Goal: Information Seeking & Learning: Learn about a topic

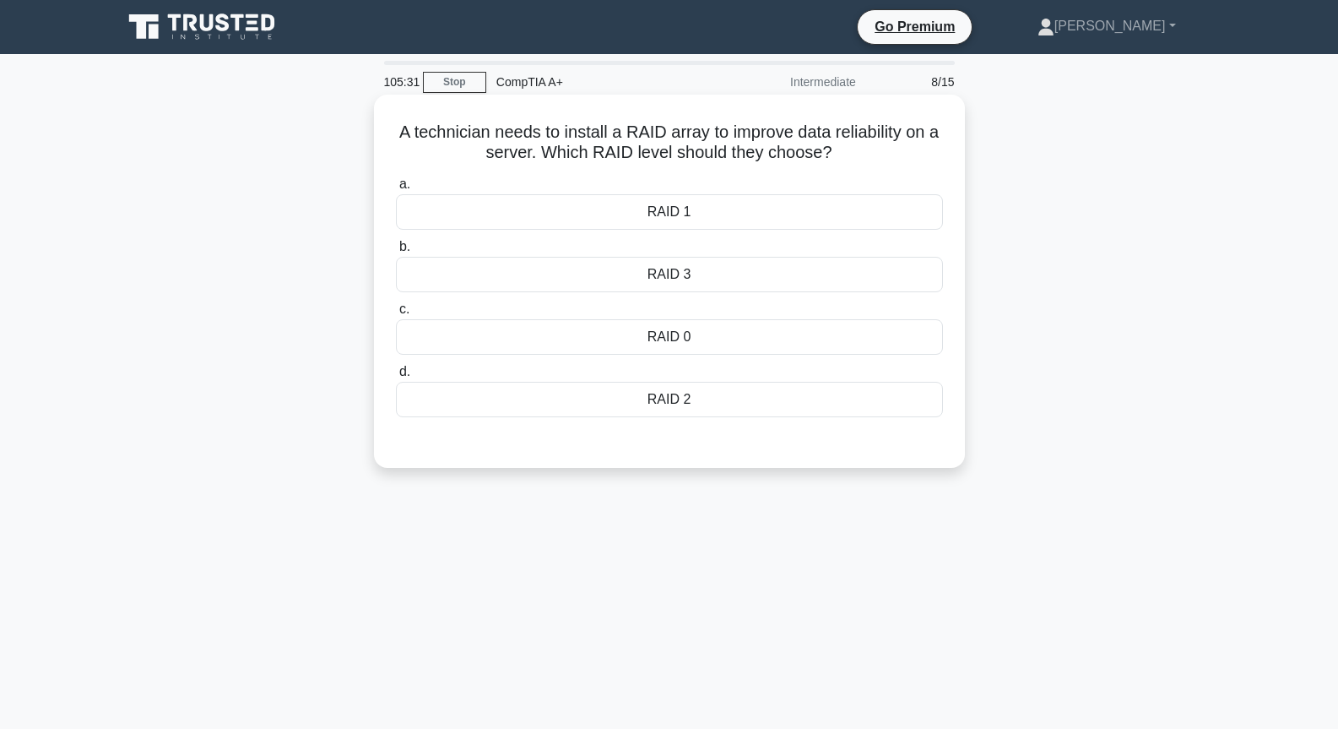
click at [673, 204] on div "RAID 1" at bounding box center [669, 211] width 547 height 35
click at [396, 190] on input "a. RAID 1" at bounding box center [396, 184] width 0 height 11
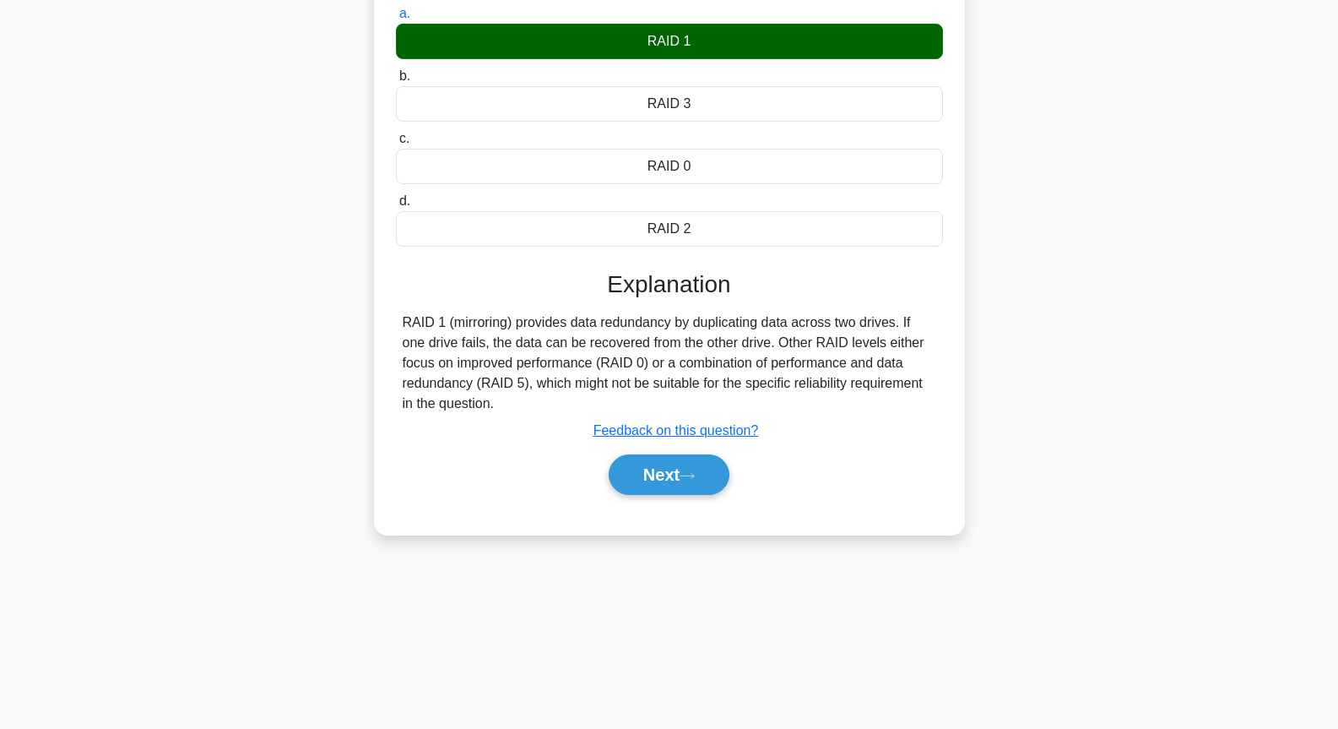
scroll to position [183, 0]
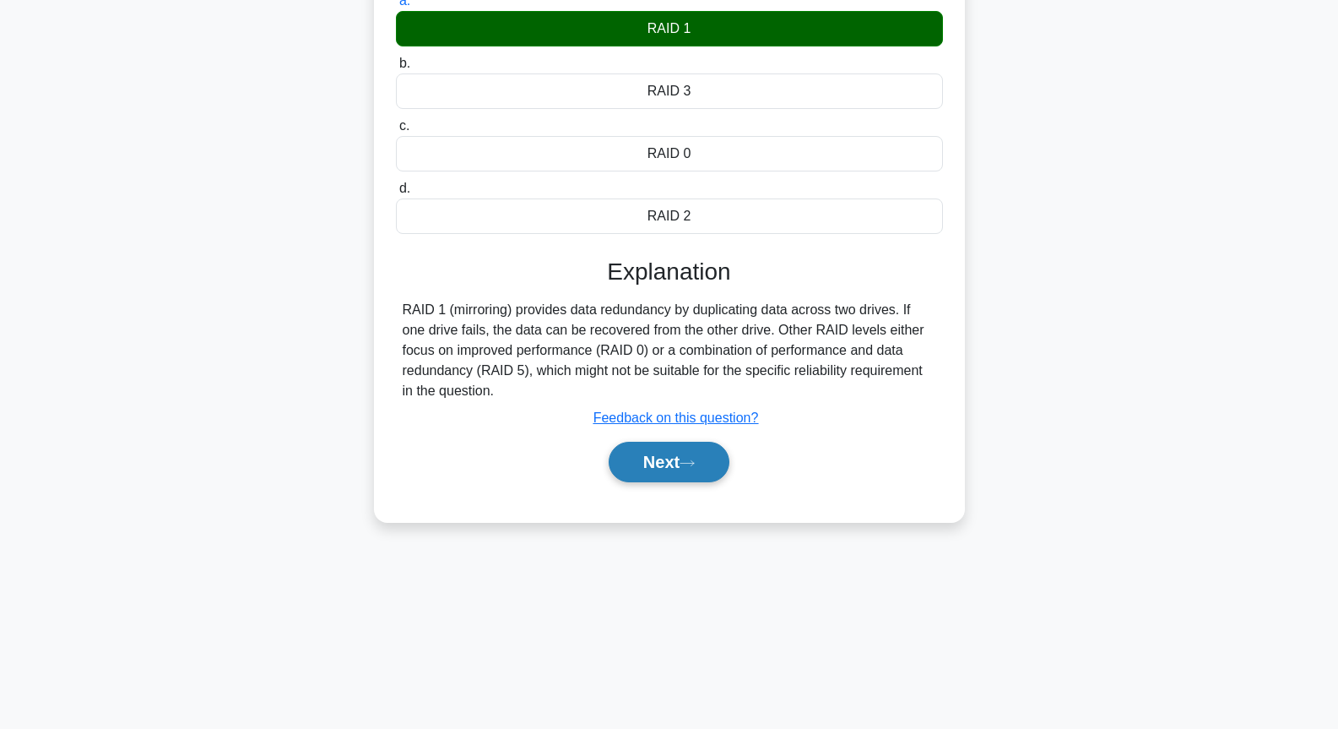
click at [631, 462] on button "Next" at bounding box center [669, 462] width 121 height 41
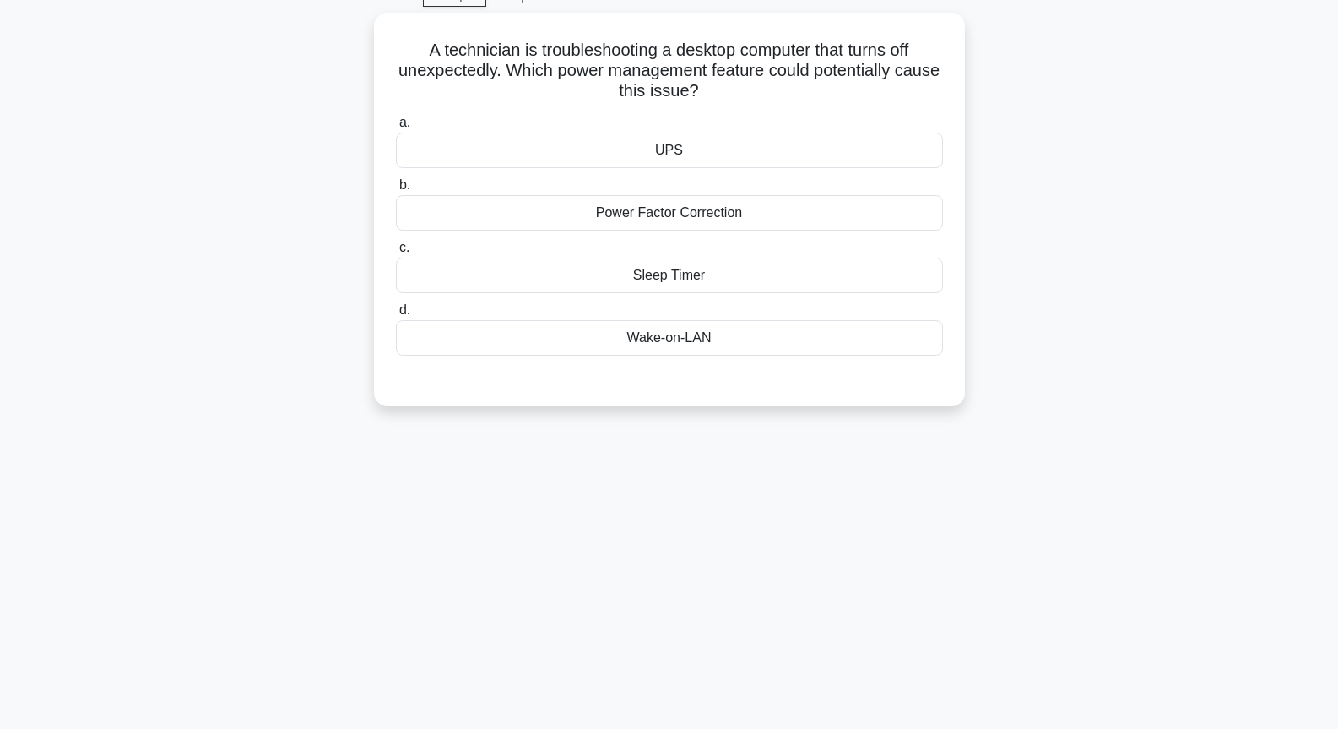
scroll to position [0, 0]
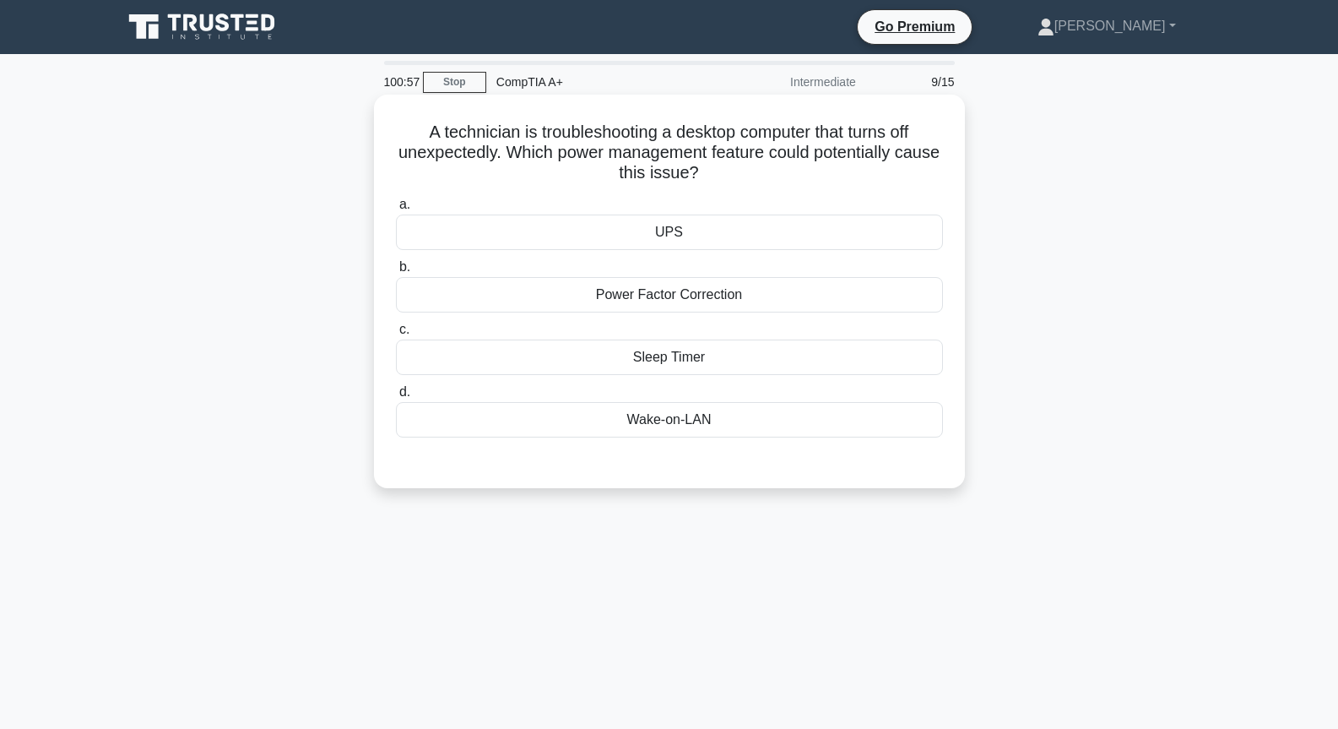
click at [672, 356] on div "Sleep Timer" at bounding box center [669, 356] width 547 height 35
click at [396, 335] on input "c. Sleep Timer" at bounding box center [396, 329] width 0 height 11
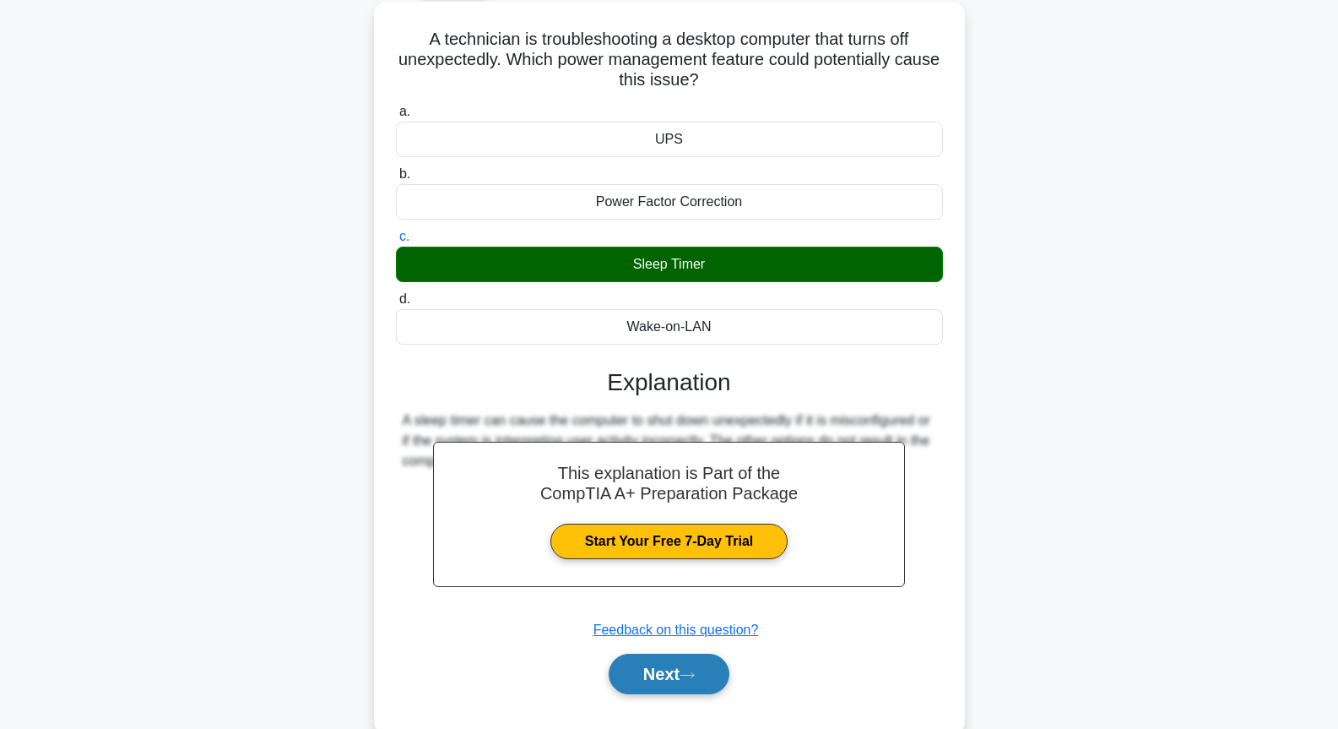
scroll to position [183, 0]
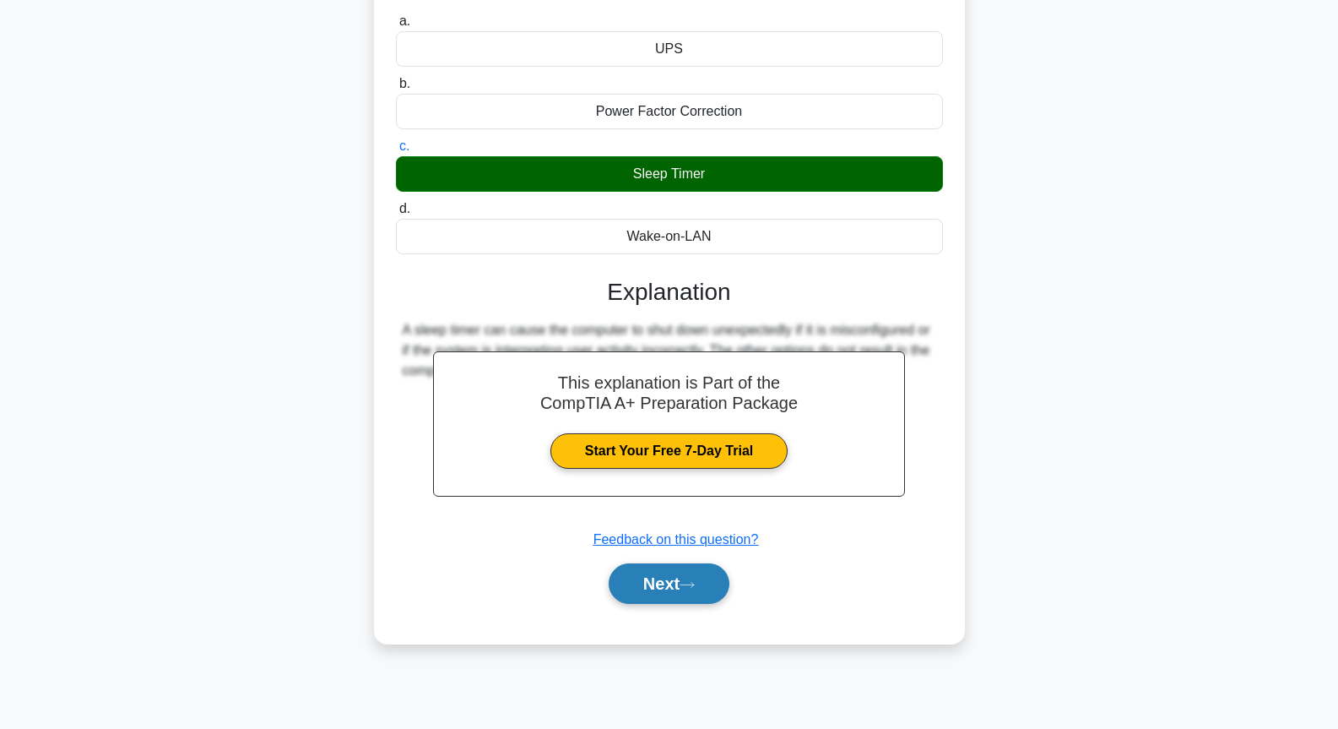
click at [675, 584] on button "Next" at bounding box center [669, 583] width 121 height 41
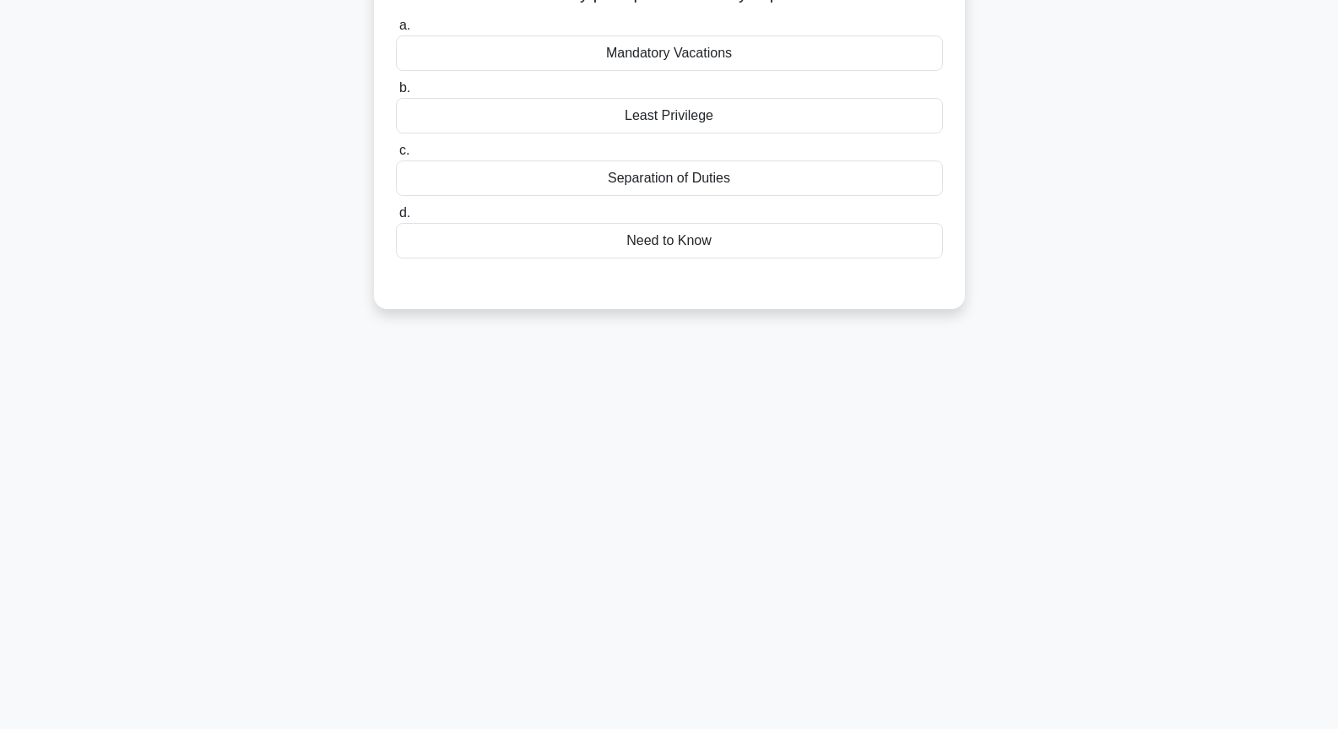
scroll to position [0, 0]
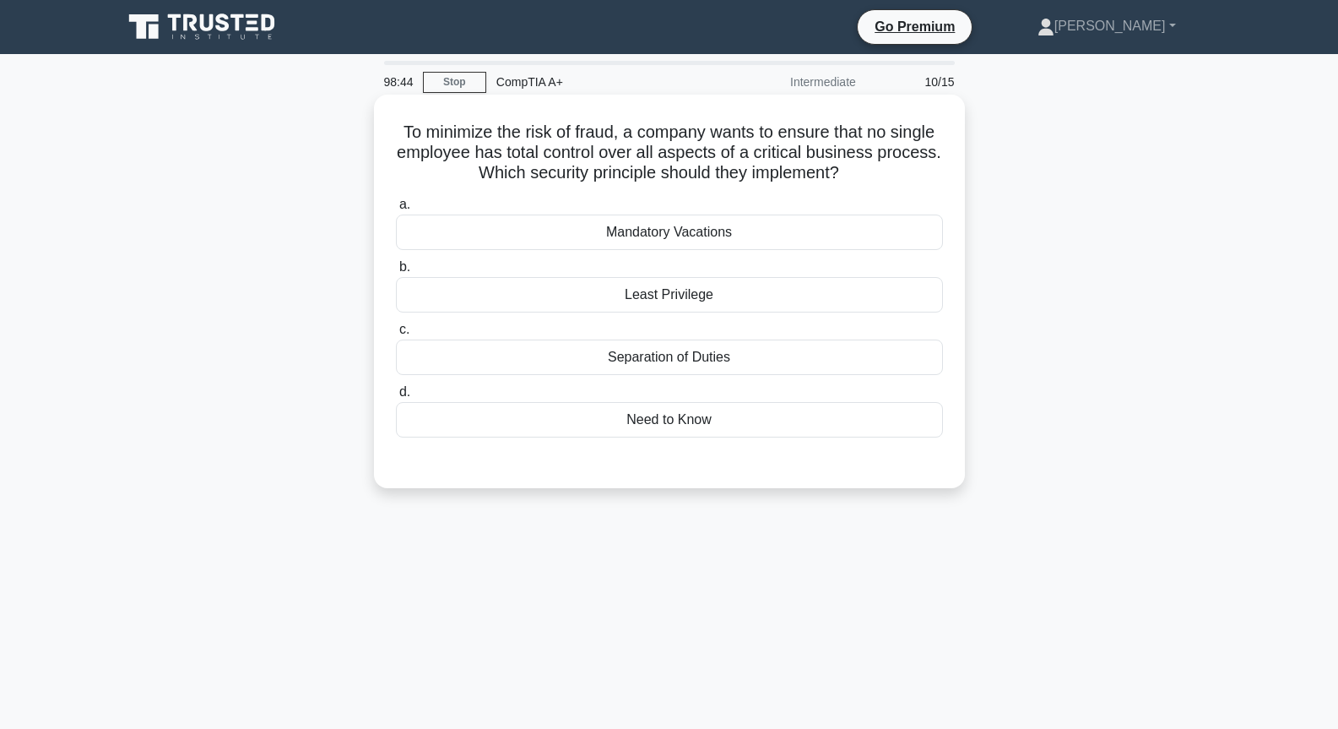
click at [688, 302] on div "Least Privilege" at bounding box center [669, 294] width 547 height 35
click at [396, 273] on input "b. Least Privilege" at bounding box center [396, 267] width 0 height 11
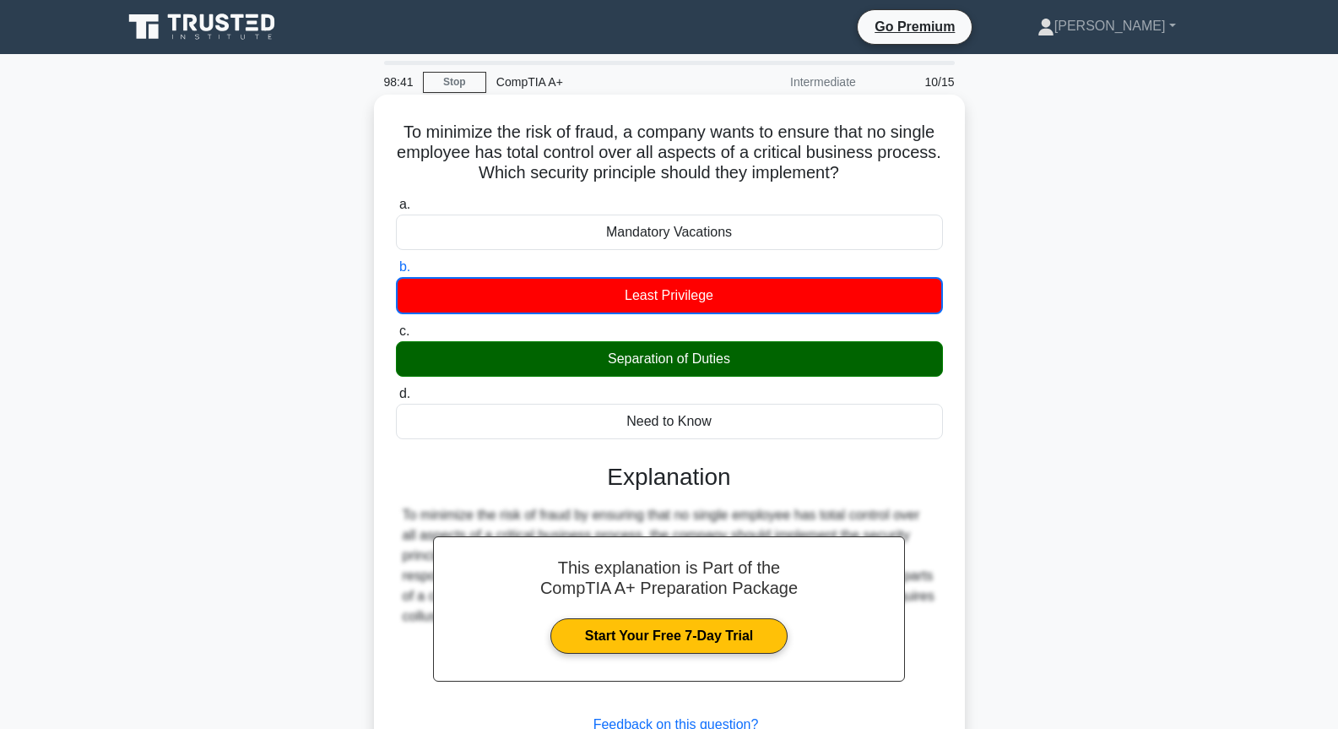
click at [702, 370] on div "Separation of Duties" at bounding box center [669, 358] width 547 height 35
click at [396, 337] on input "c. Separation of Duties" at bounding box center [396, 331] width 0 height 11
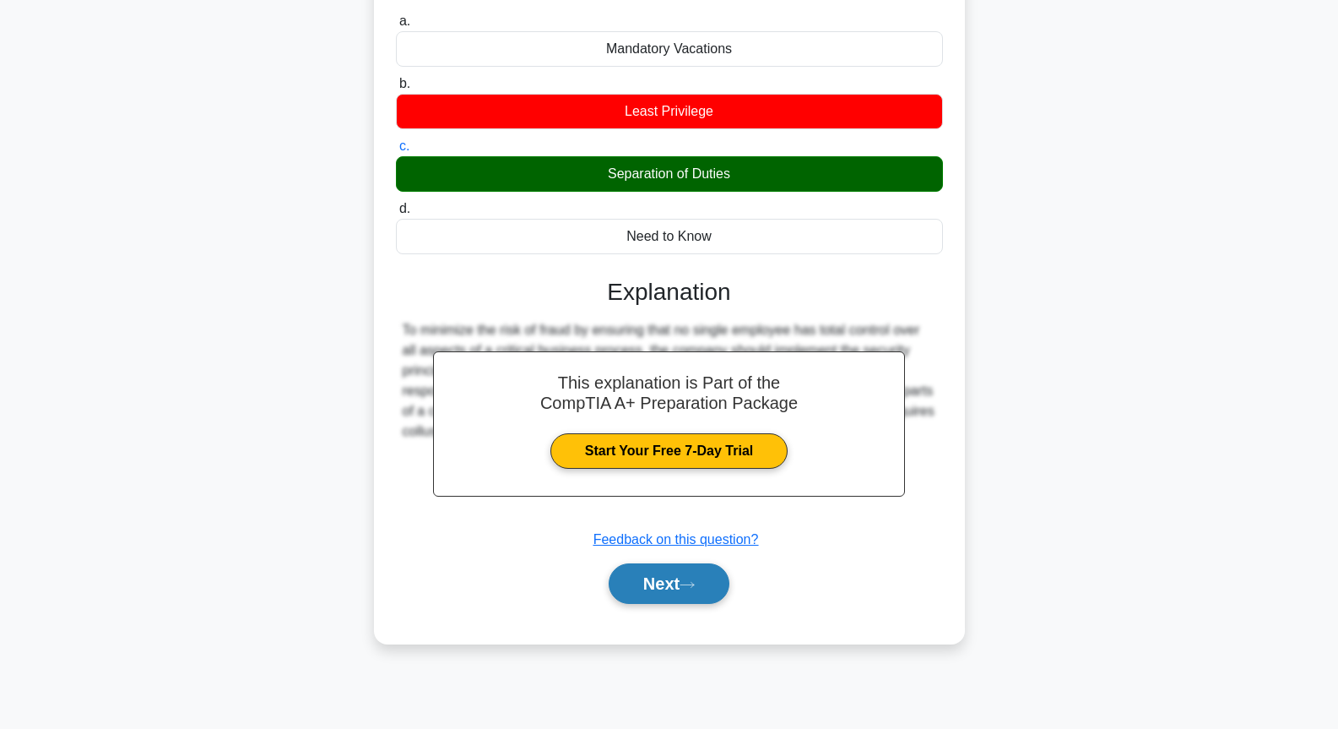
click at [679, 578] on button "Next" at bounding box center [669, 583] width 121 height 41
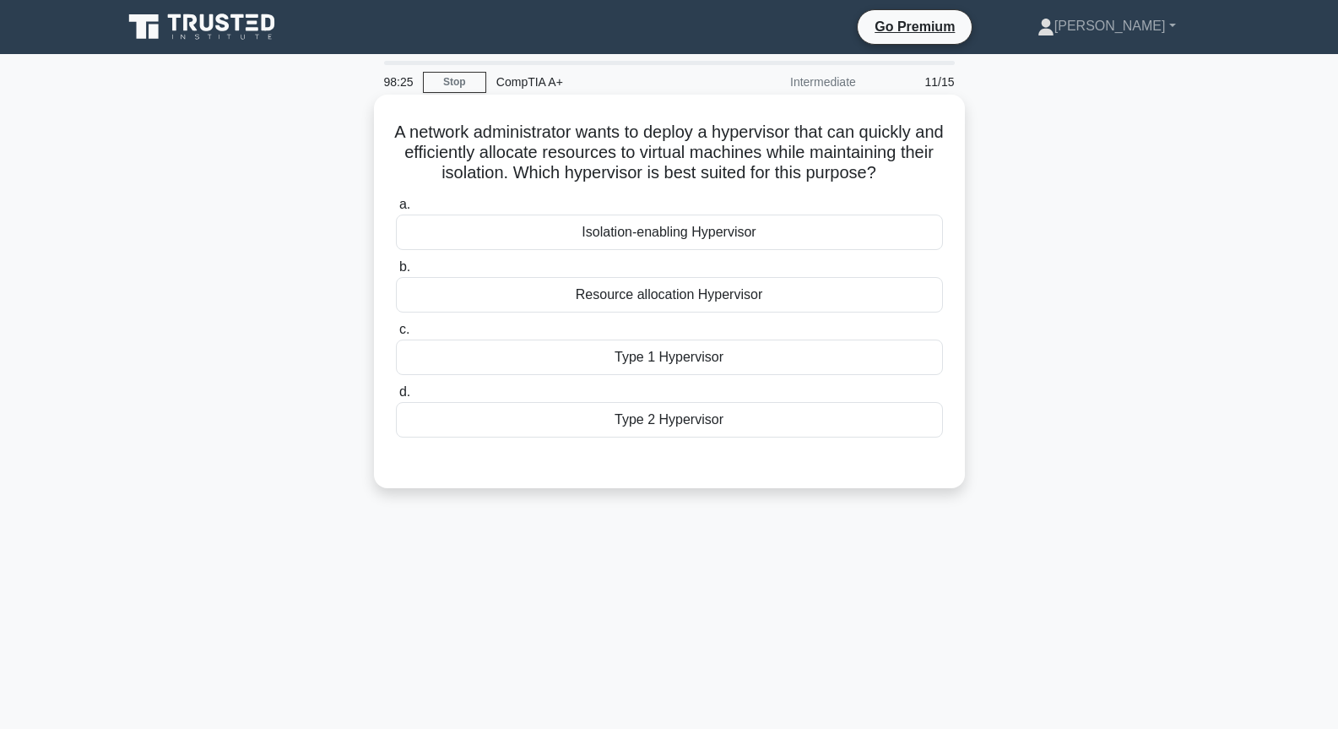
click at [730, 224] on div "Isolation-enabling Hypervisor" at bounding box center [669, 231] width 547 height 35
click at [396, 210] on input "a. Isolation-enabling Hypervisor" at bounding box center [396, 204] width 0 height 11
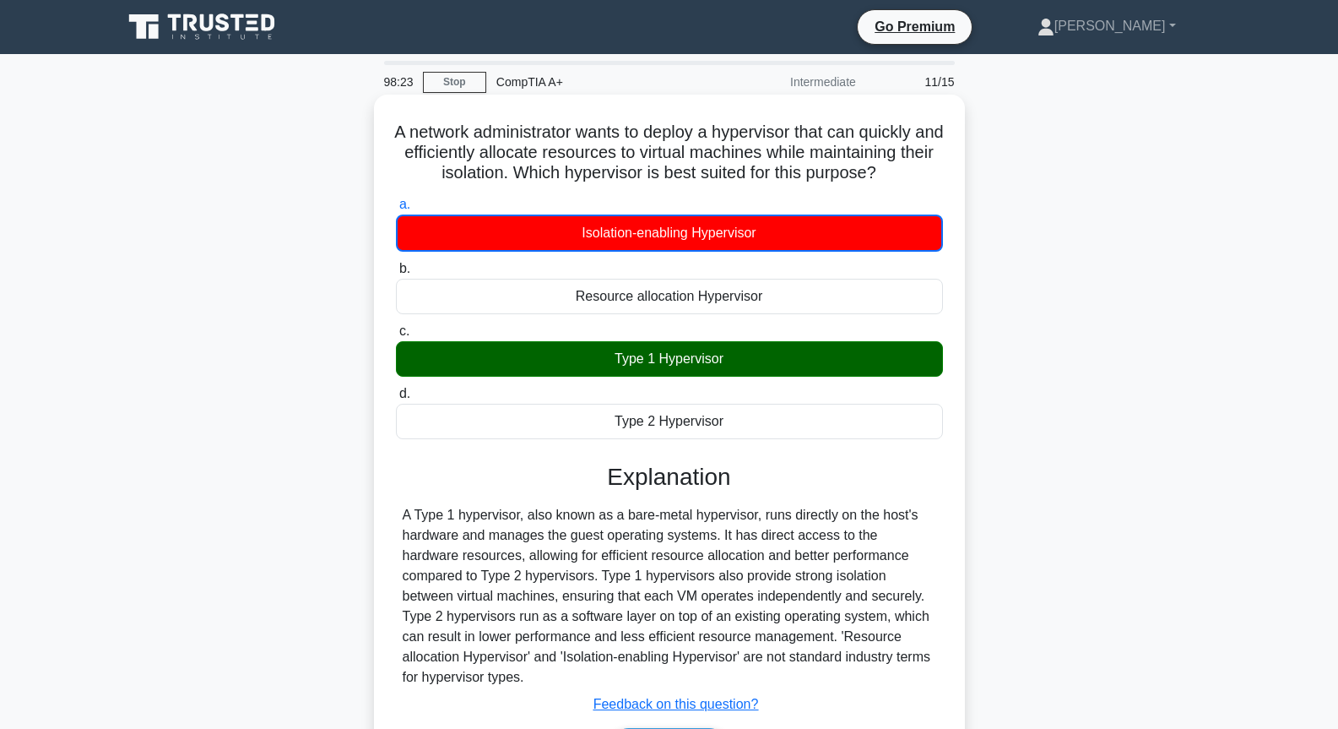
click at [716, 369] on div "Type 1 Hypervisor" at bounding box center [669, 358] width 547 height 35
click at [396, 337] on input "c. Type 1 Hypervisor" at bounding box center [396, 331] width 0 height 11
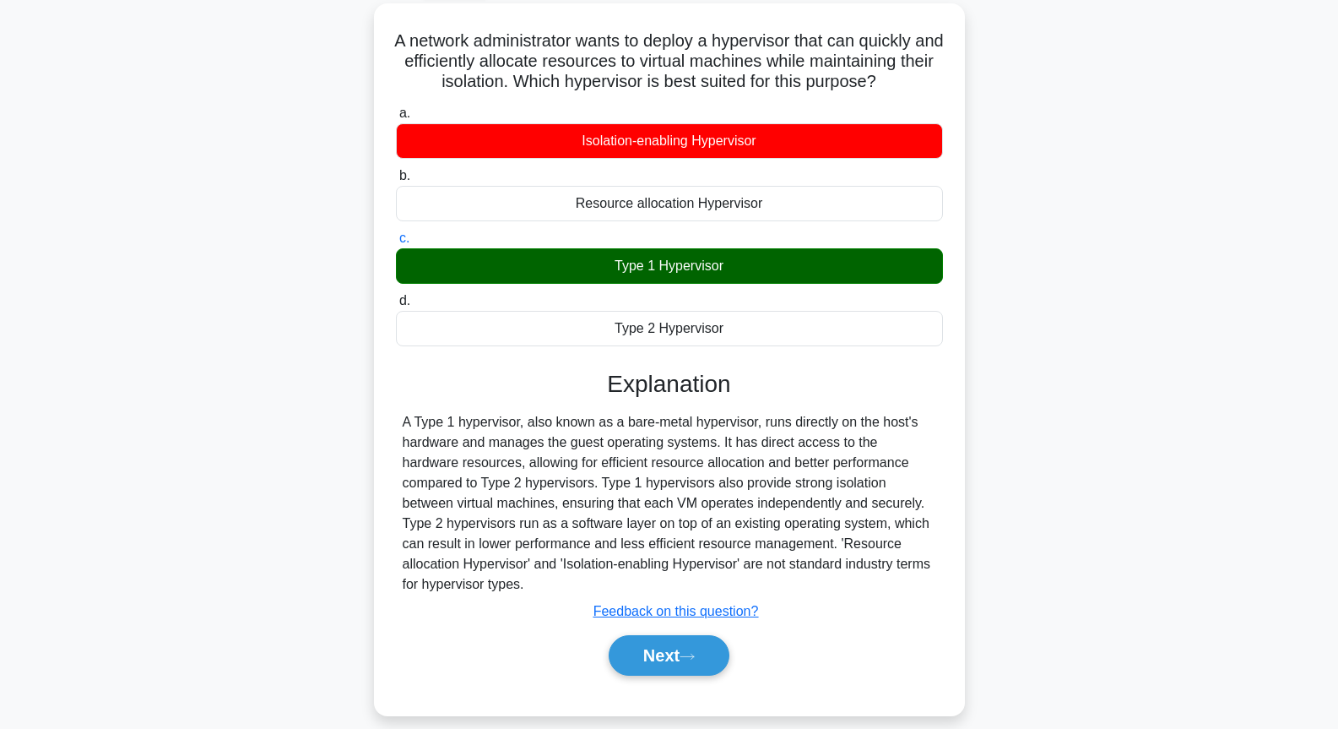
scroll to position [183, 0]
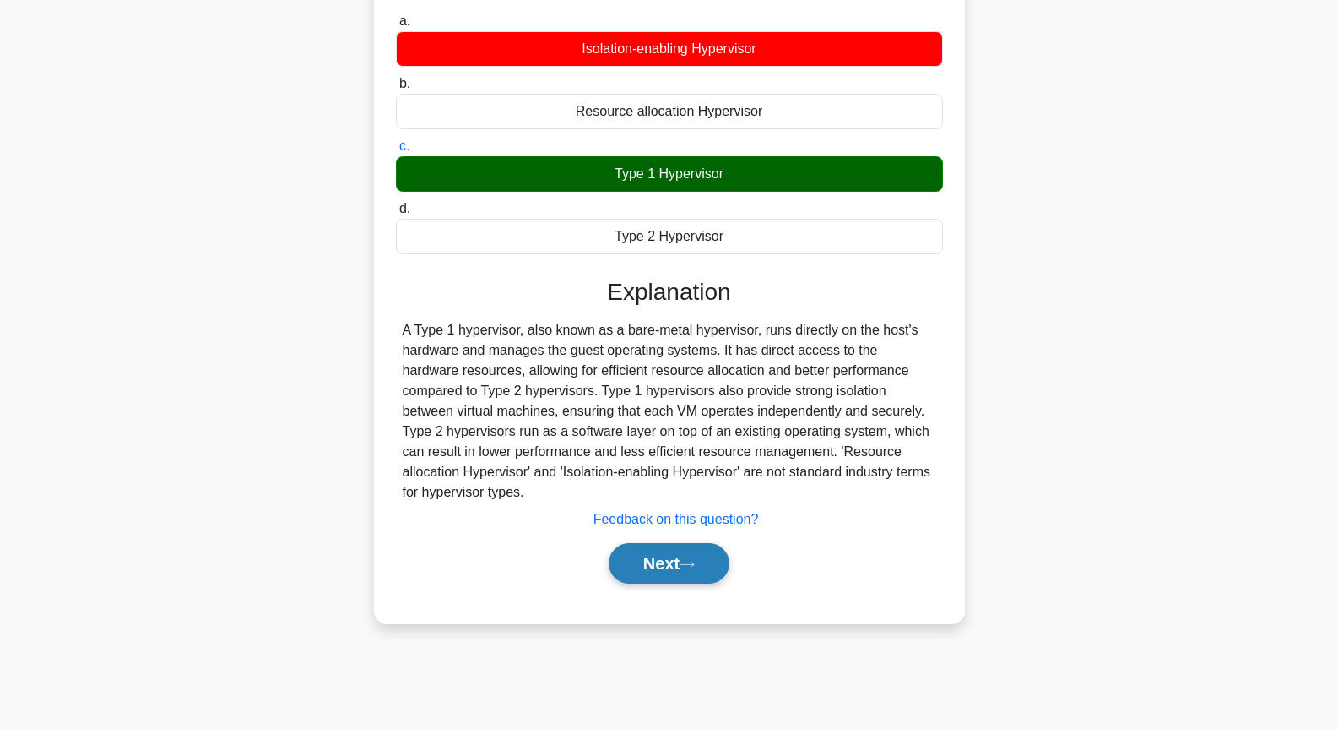
click at [669, 557] on button "Next" at bounding box center [669, 563] width 121 height 41
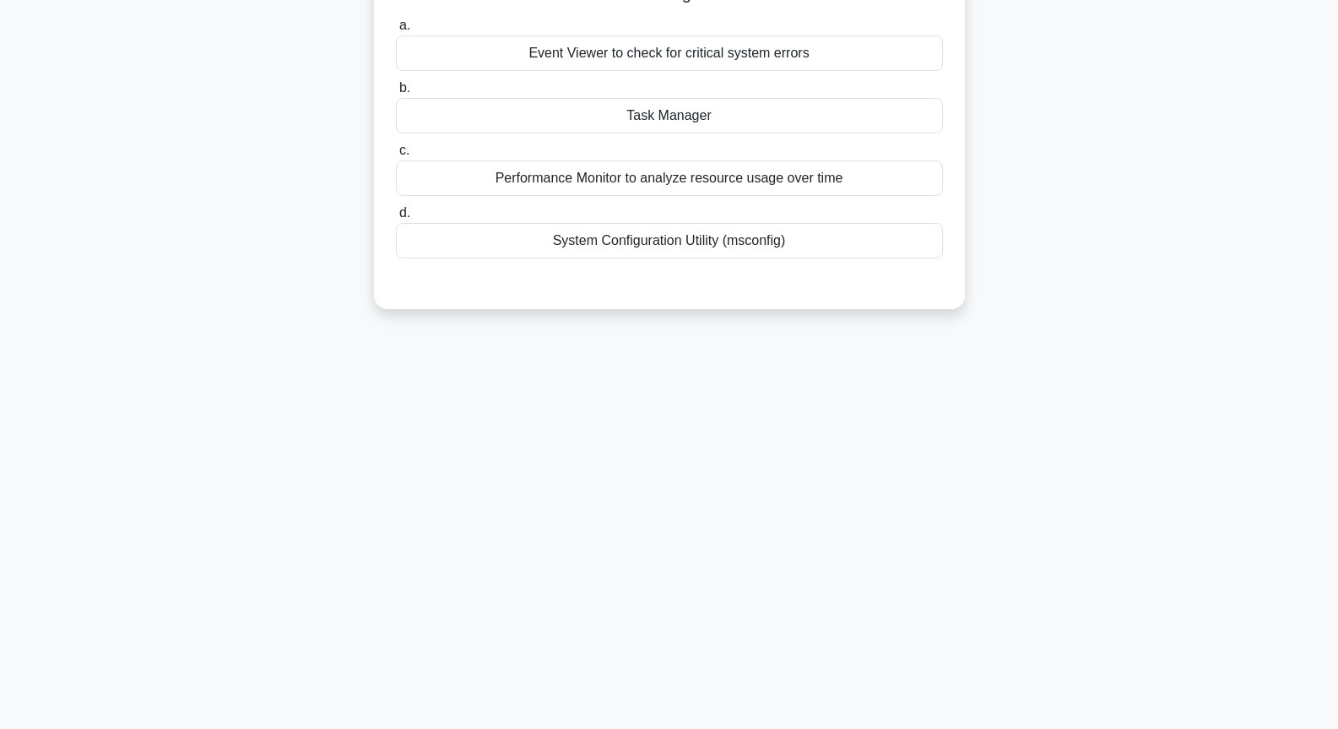
scroll to position [0, 0]
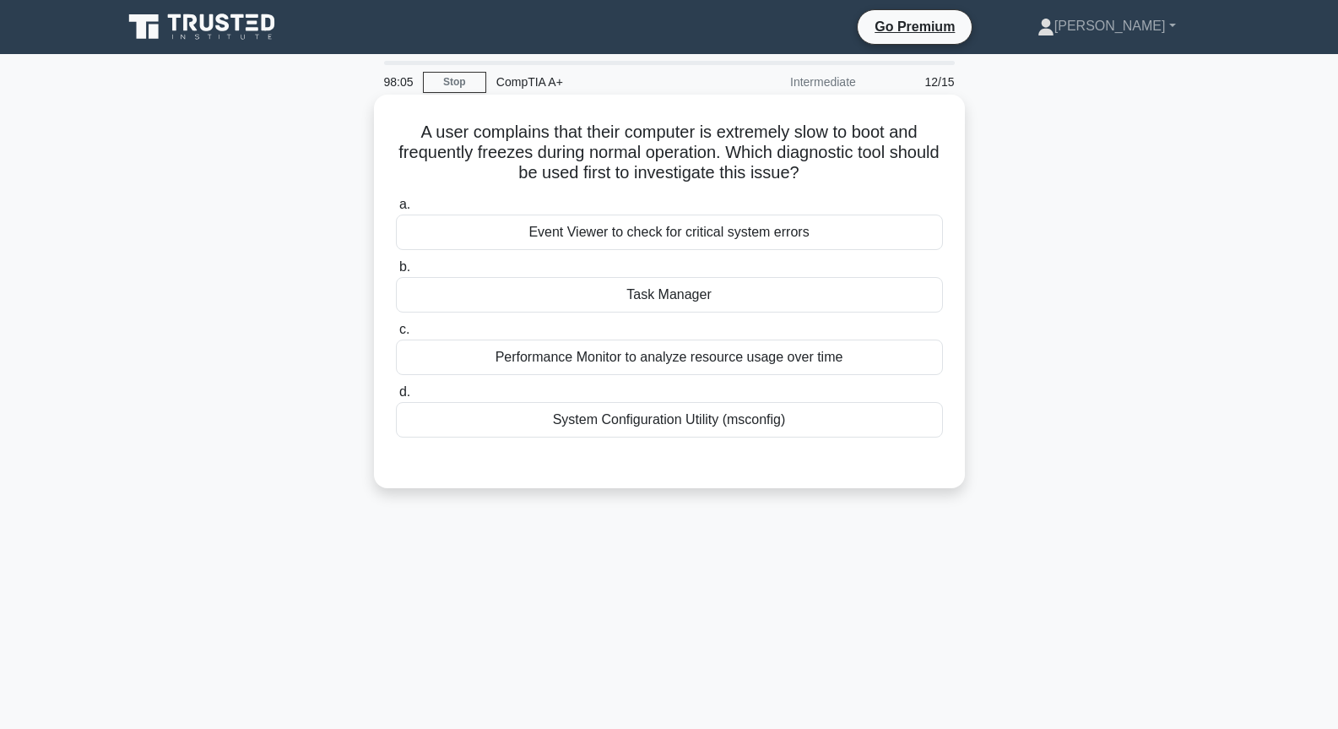
click at [636, 430] on div "System Configuration Utility (msconfig)" at bounding box center [669, 419] width 547 height 35
click at [396, 398] on input "d. System Configuration Utility (msconfig)" at bounding box center [396, 392] width 0 height 11
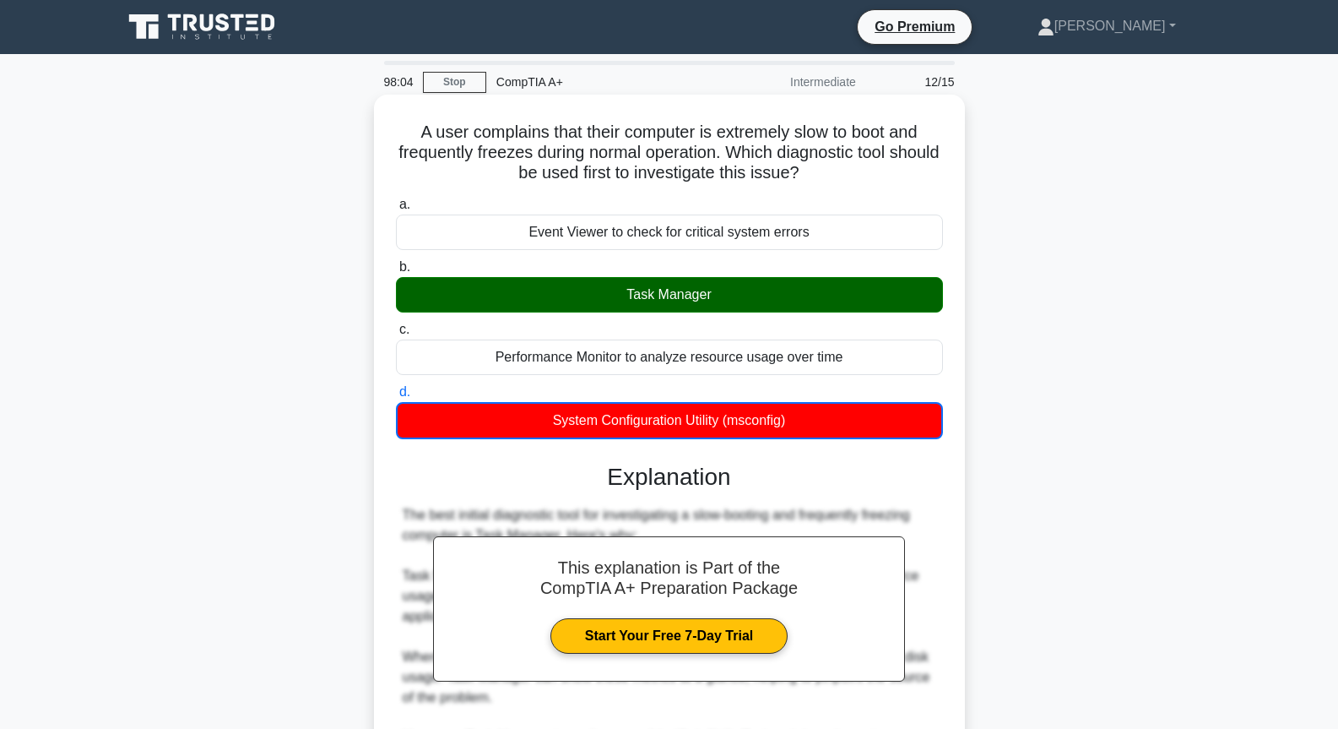
click at [671, 299] on div "Task Manager" at bounding box center [669, 294] width 547 height 35
click at [396, 273] on input "b. Task Manager" at bounding box center [396, 267] width 0 height 11
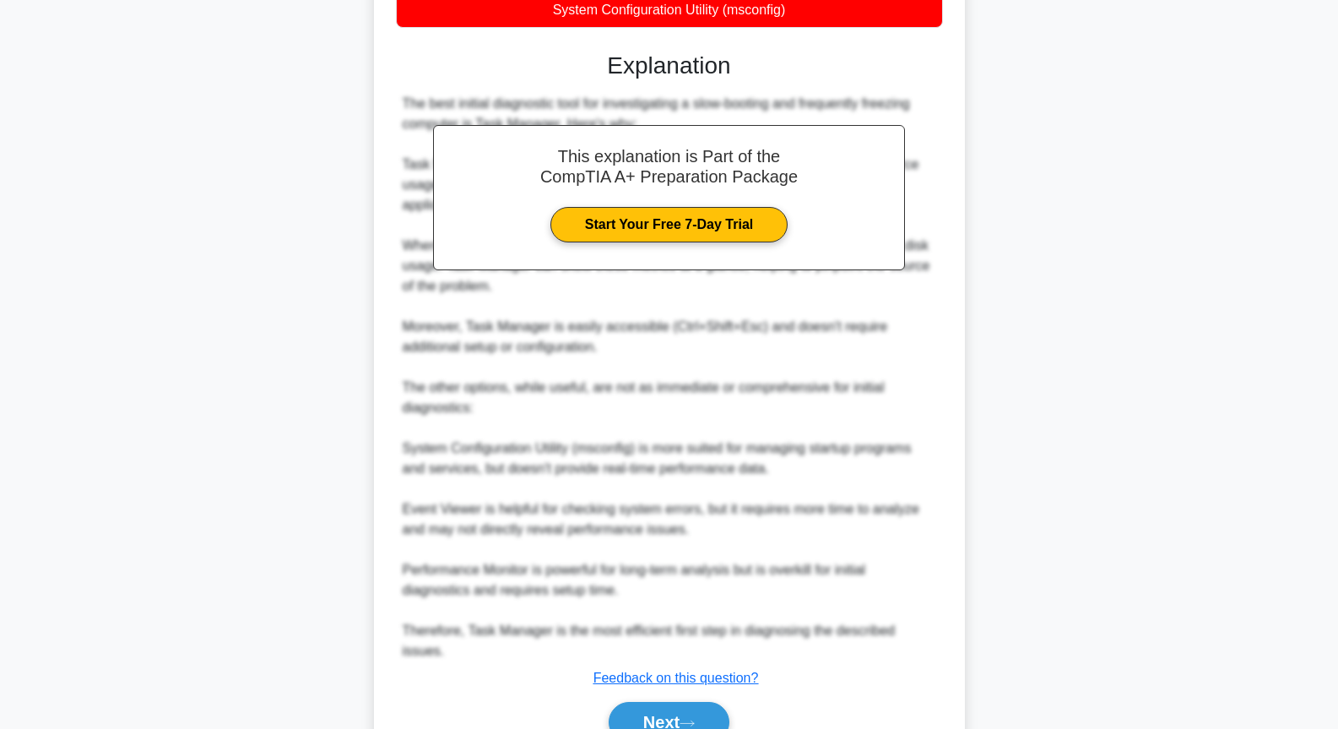
scroll to position [475, 0]
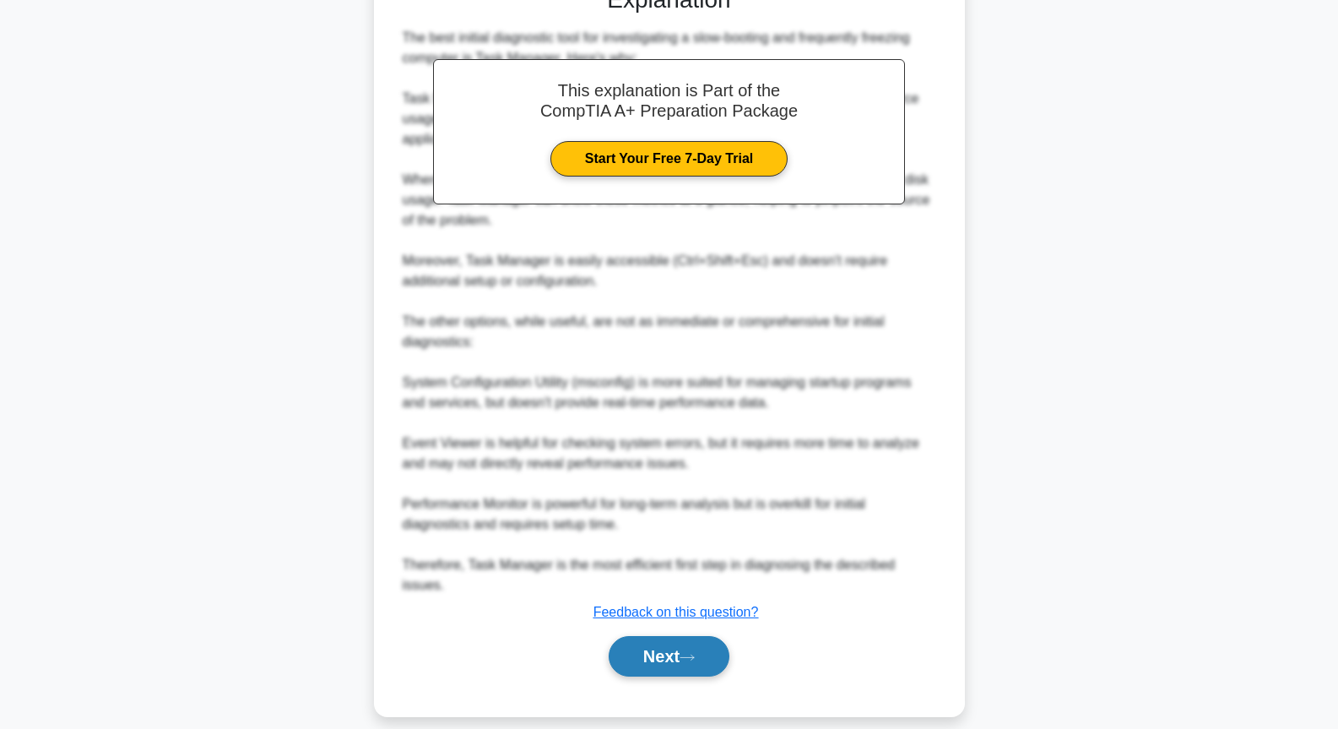
click at [645, 636] on button "Next" at bounding box center [669, 656] width 121 height 41
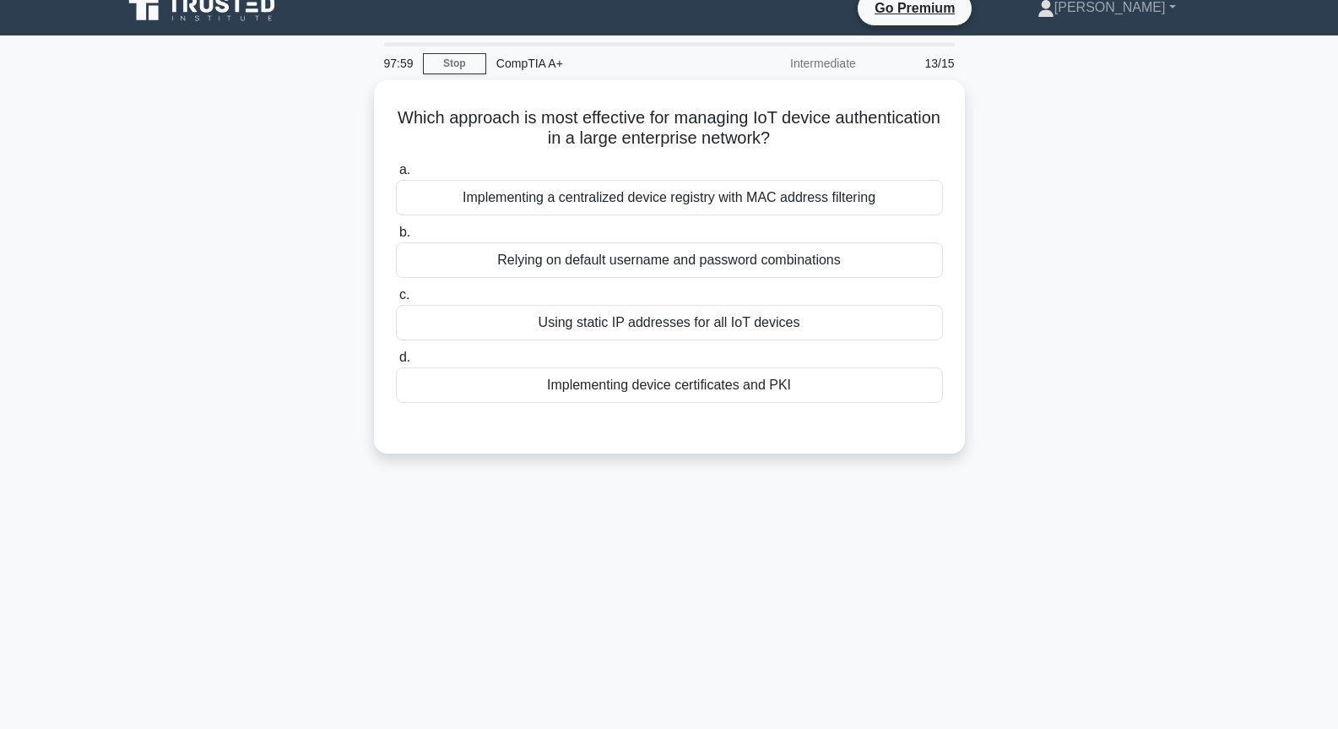
scroll to position [0, 0]
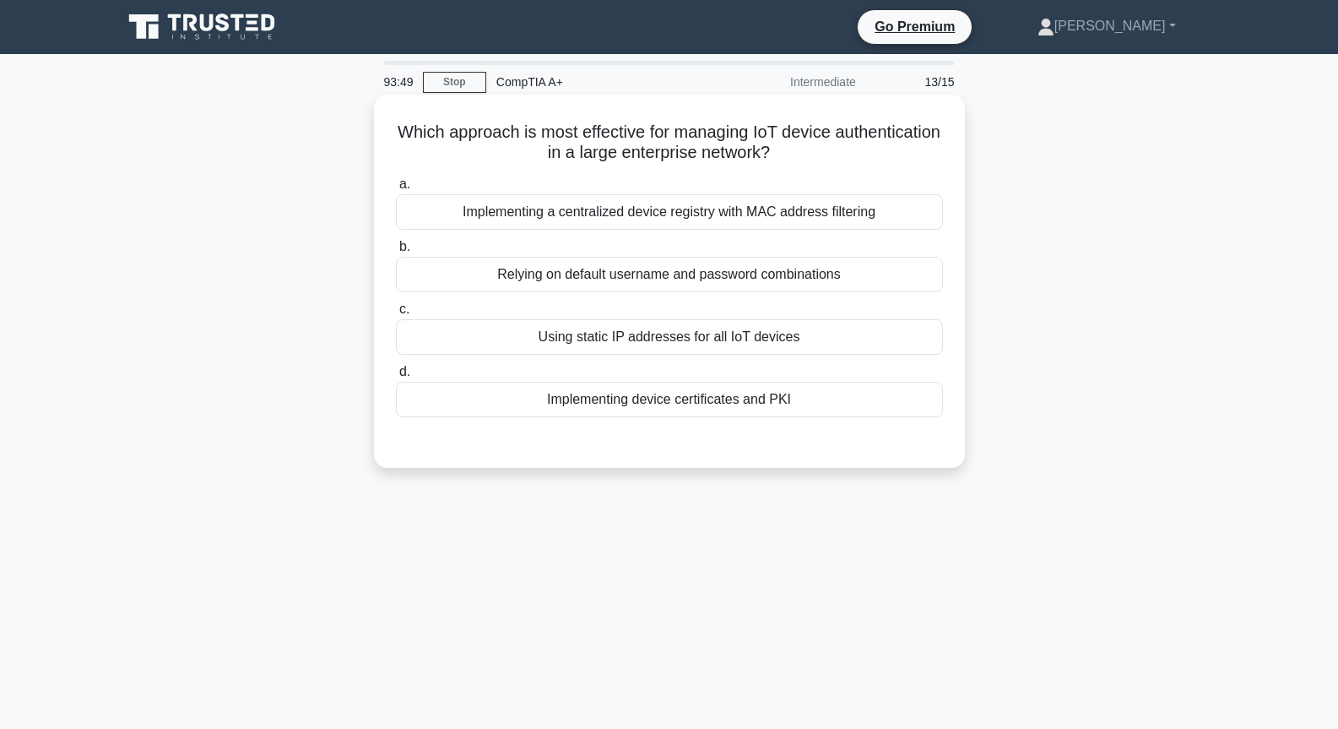
click at [725, 409] on div "Implementing device certificates and PKI" at bounding box center [669, 399] width 547 height 35
click at [396, 377] on input "d. Implementing device certificates and PKI" at bounding box center [396, 371] width 0 height 11
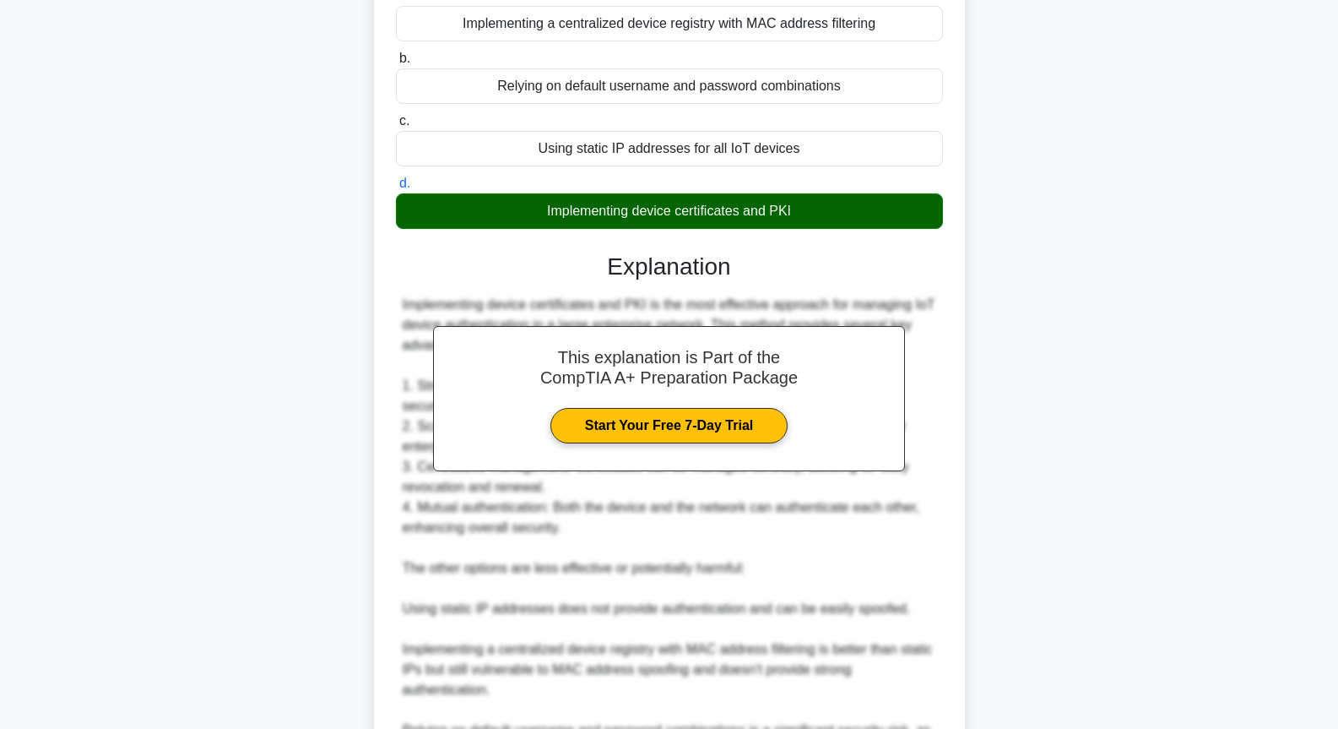
scroll to position [374, 0]
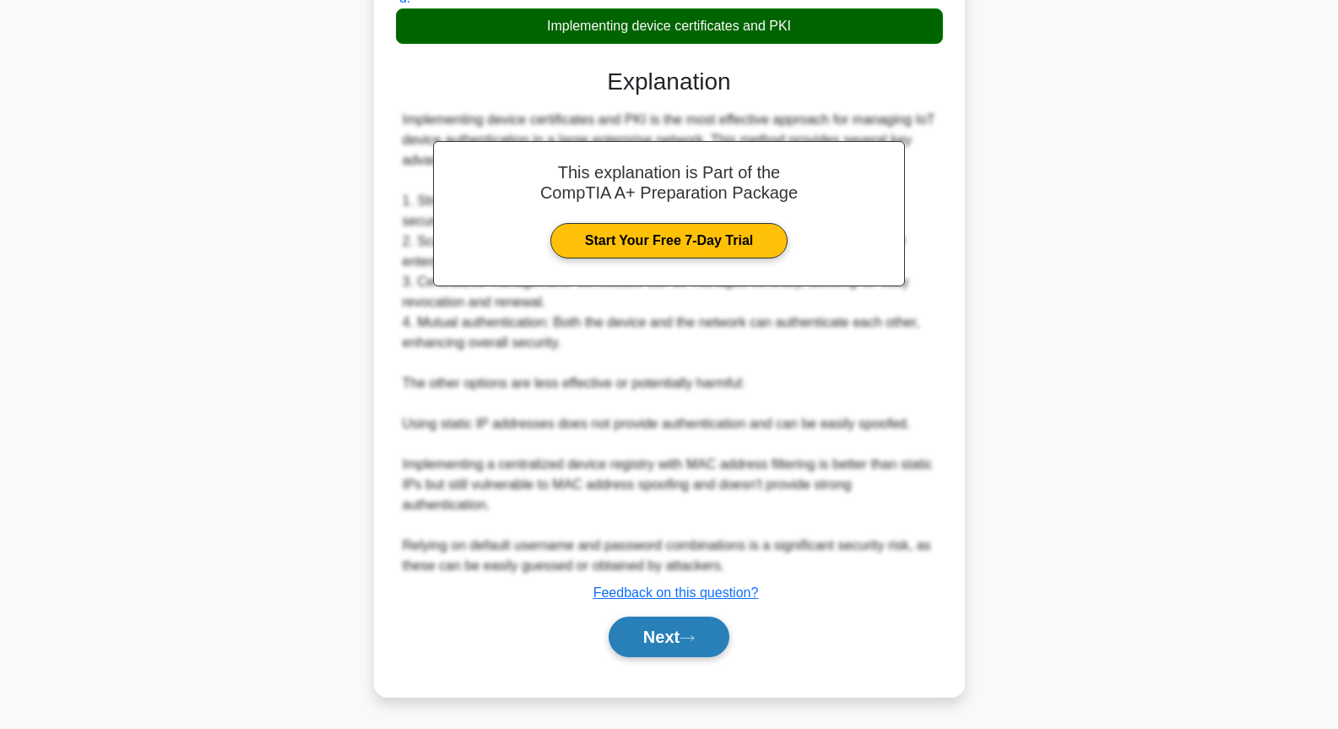
click at [674, 639] on button "Next" at bounding box center [669, 636] width 121 height 41
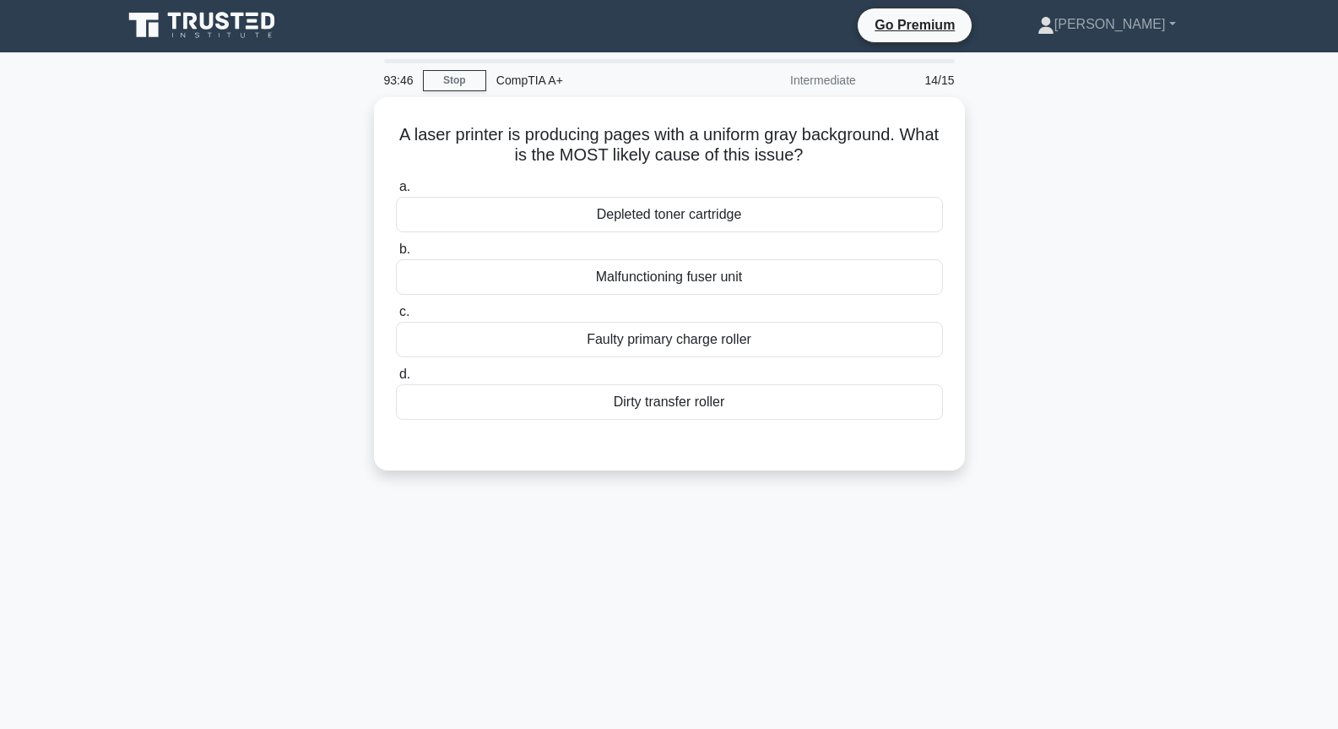
scroll to position [0, 0]
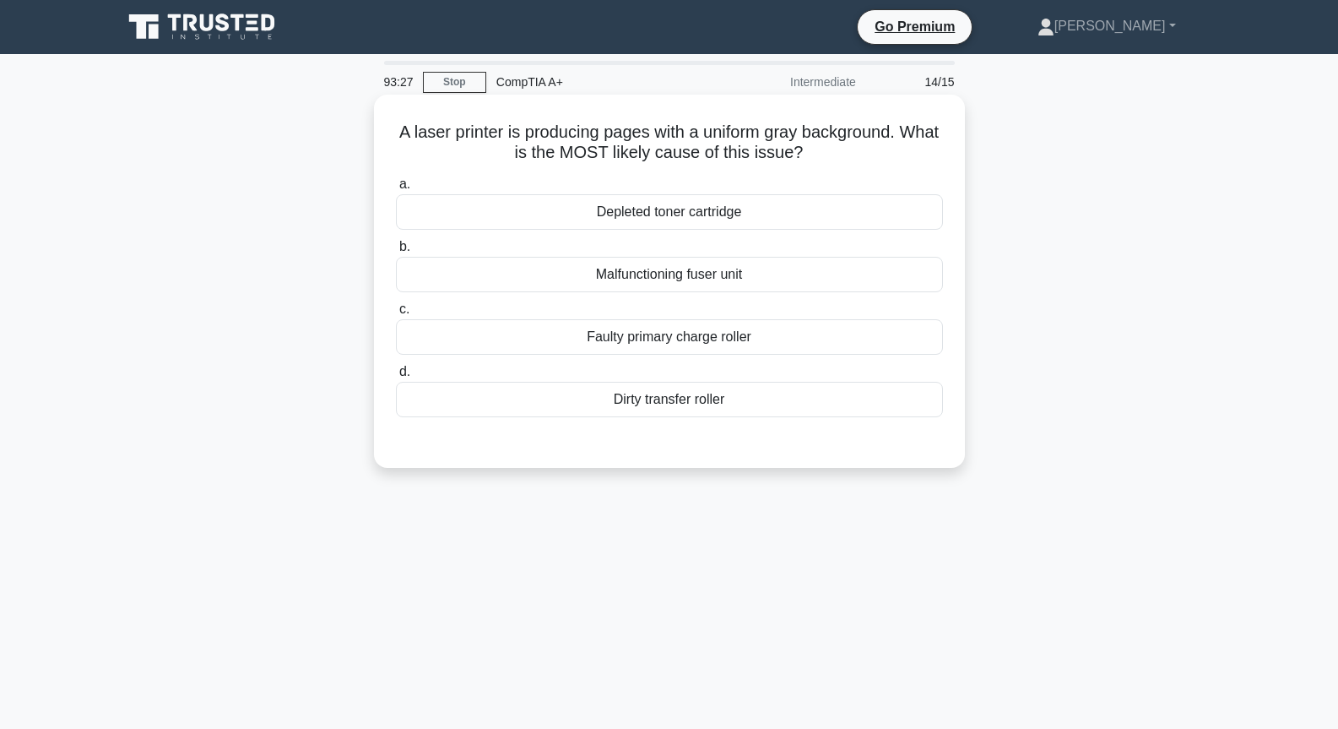
click at [714, 220] on div "Depleted toner cartridge" at bounding box center [669, 211] width 547 height 35
click at [396, 190] on input "a. Depleted toner cartridge" at bounding box center [396, 184] width 0 height 11
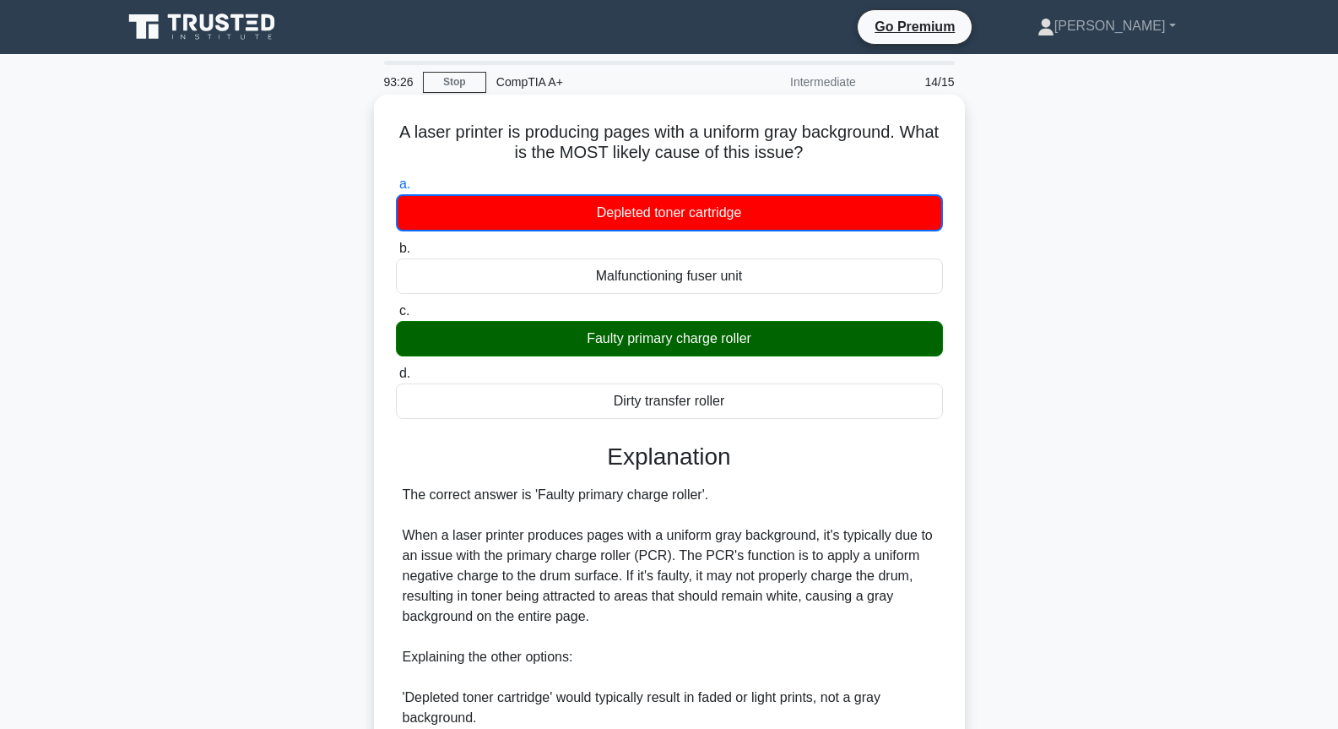
click at [714, 334] on div "Faulty primary charge roller" at bounding box center [669, 338] width 547 height 35
click at [396, 317] on input "c. Faulty primary charge roller" at bounding box center [396, 311] width 0 height 11
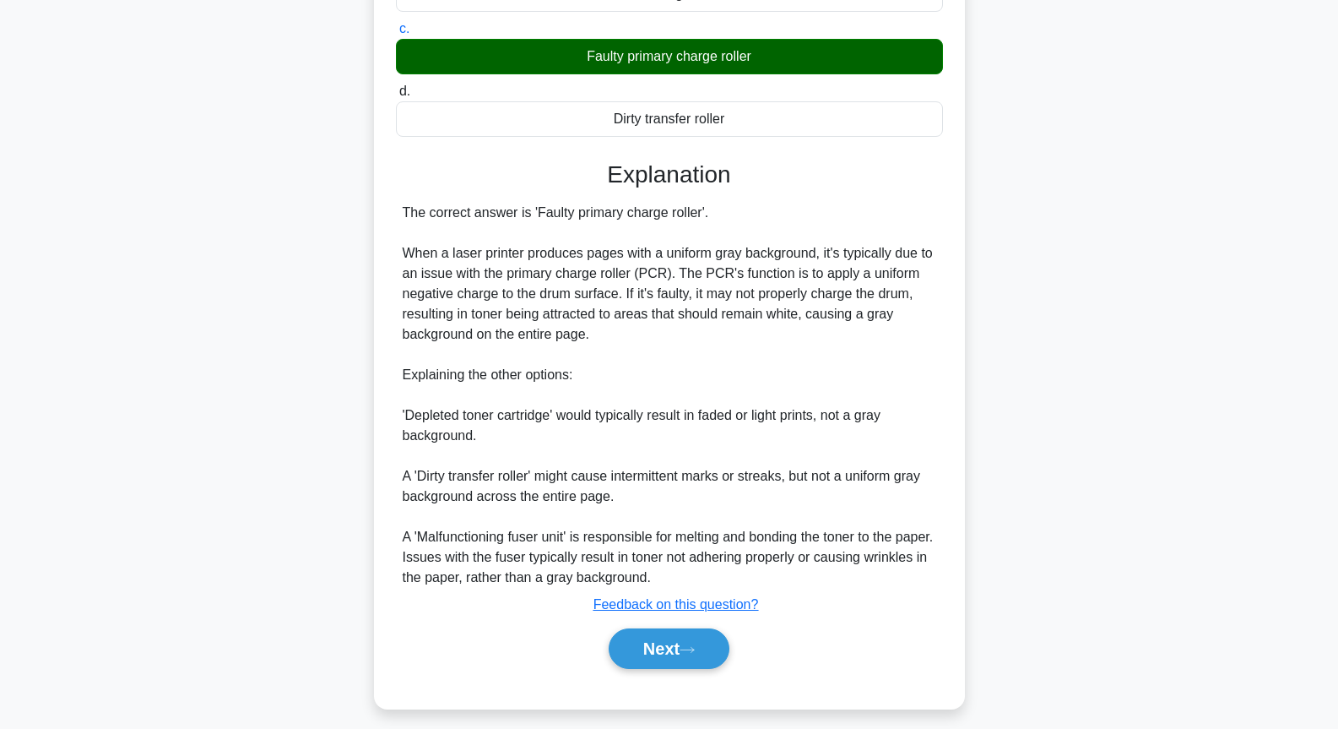
scroll to position [293, 0]
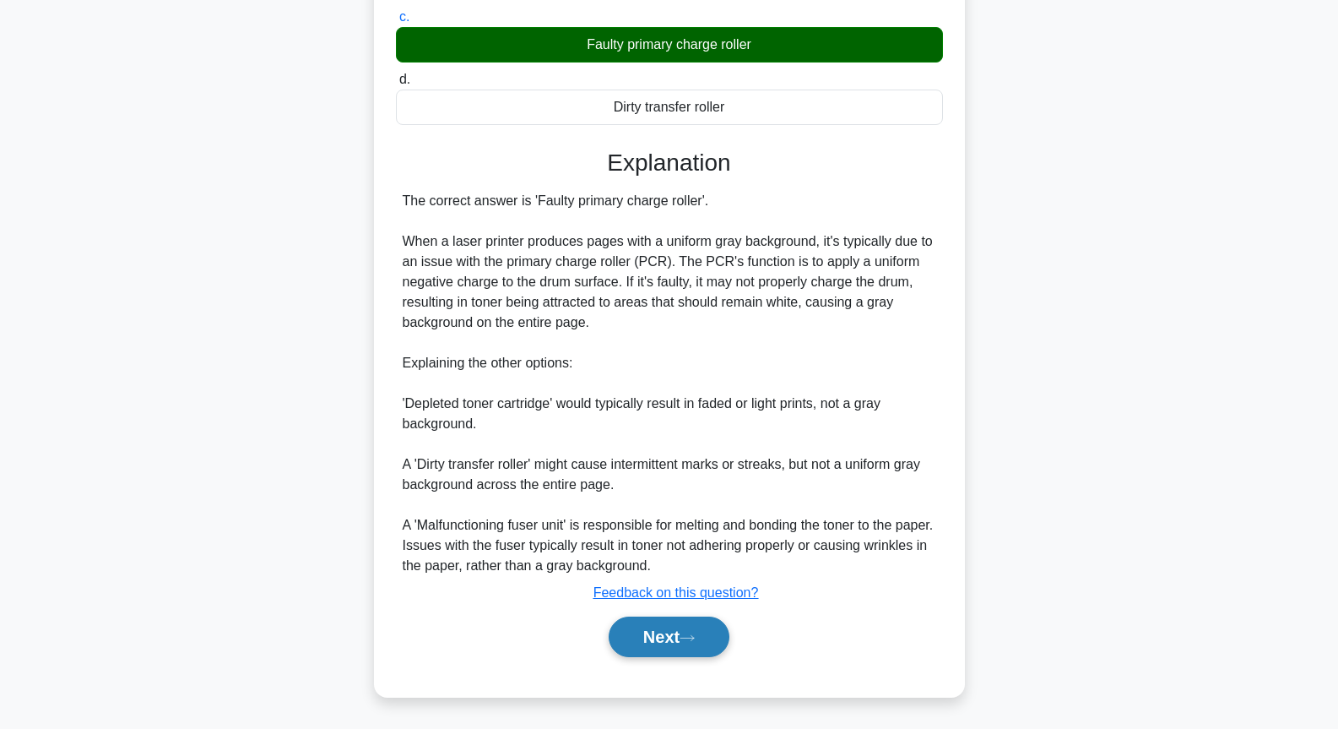
drag, startPoint x: 655, startPoint y: 624, endPoint x: 648, endPoint y: 615, distance: 12.0
click at [654, 624] on button "Next" at bounding box center [669, 636] width 121 height 41
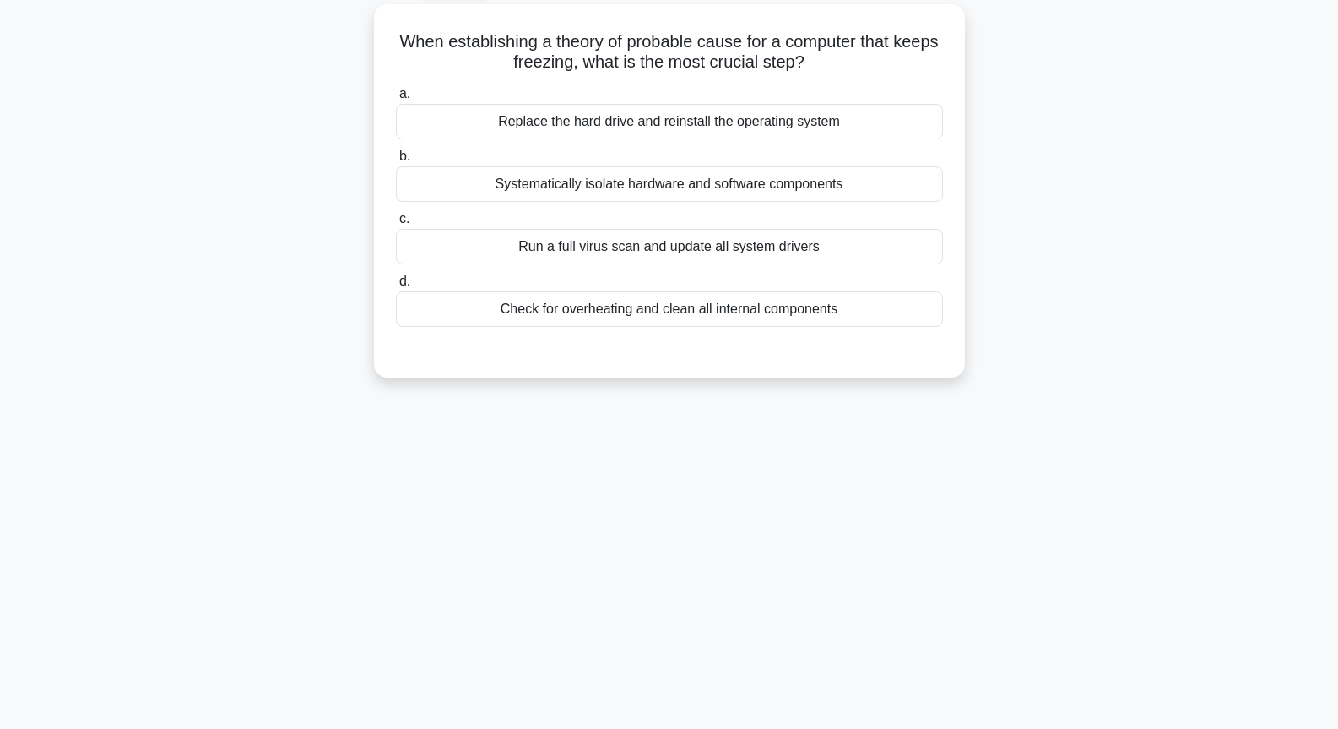
scroll to position [0, 0]
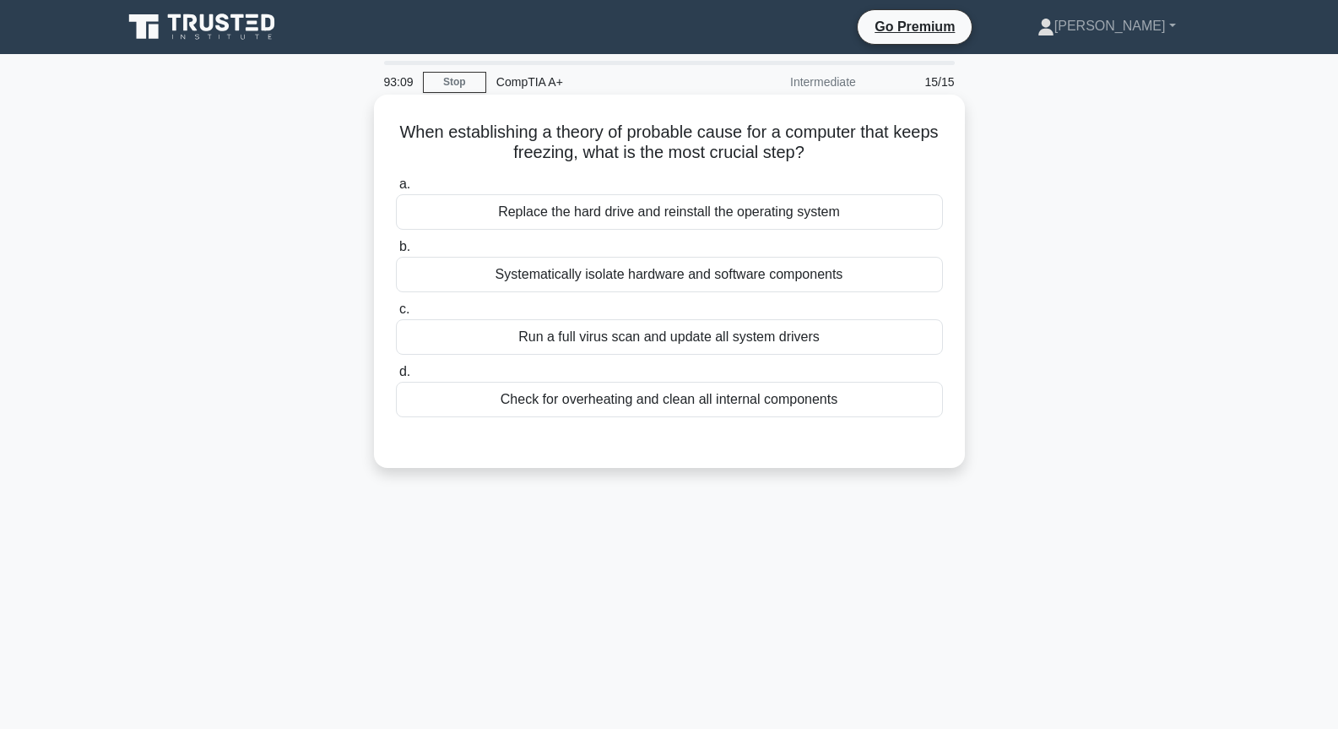
click at [697, 407] on div "Check for overheating and clean all internal components" at bounding box center [669, 399] width 547 height 35
click at [396, 377] on input "d. Check for overheating and clean all internal components" at bounding box center [396, 371] width 0 height 11
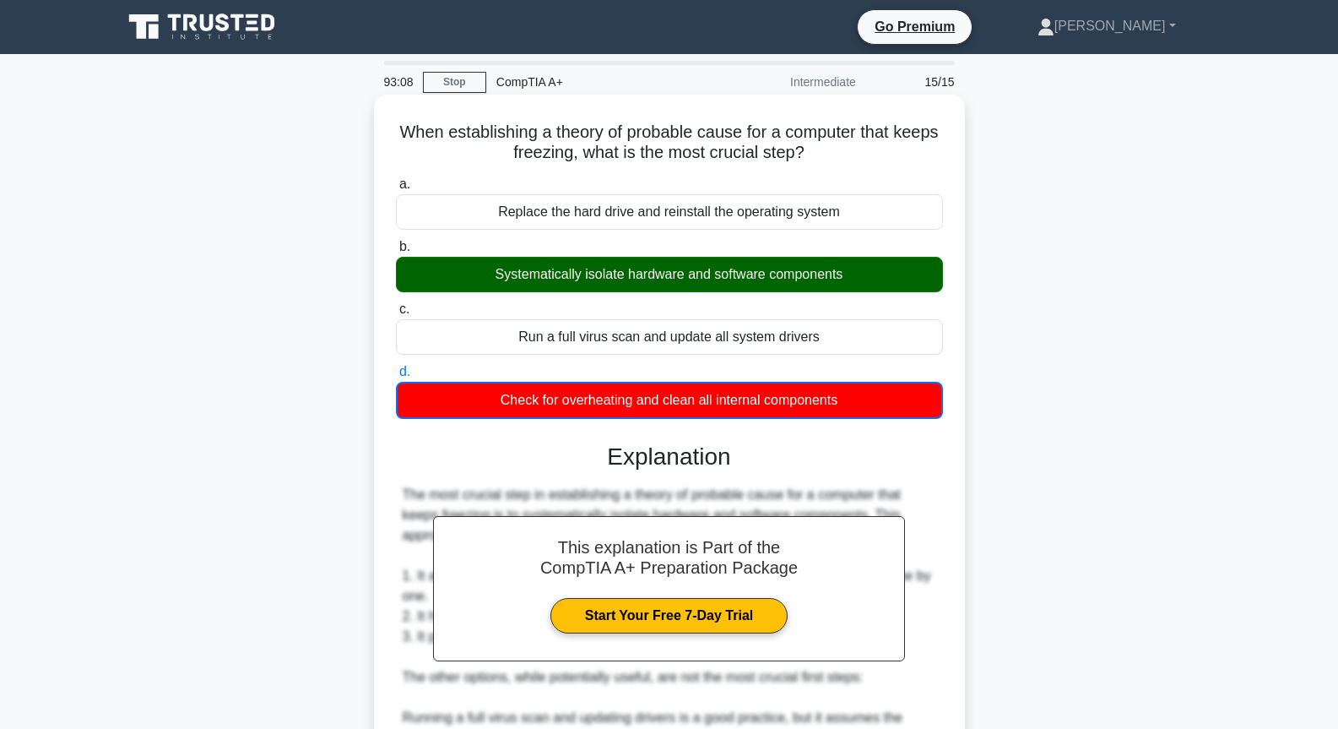
click at [730, 262] on div "Systematically isolate hardware and software components" at bounding box center [669, 274] width 547 height 35
click at [396, 252] on input "b. Systematically isolate hardware and software components" at bounding box center [396, 247] width 0 height 11
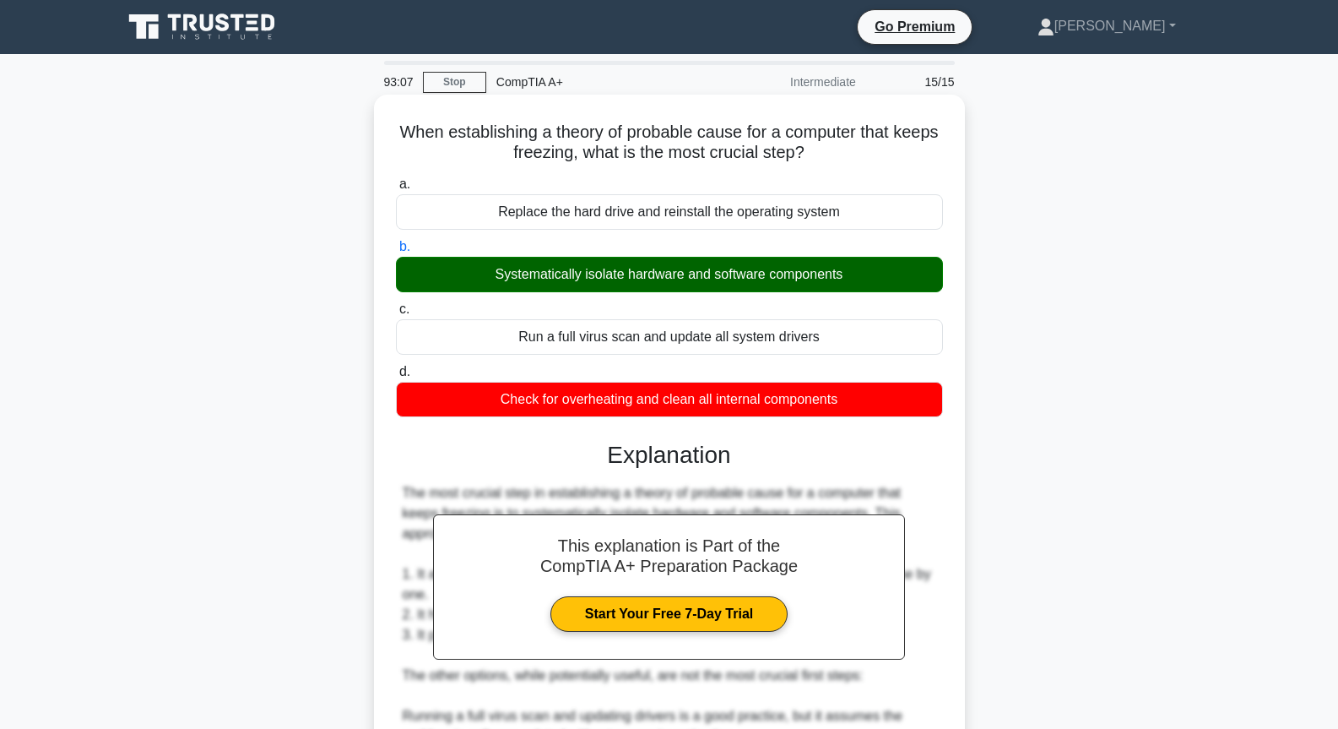
click at [735, 269] on div "Systematically isolate hardware and software components" at bounding box center [669, 274] width 547 height 35
click at [396, 252] on input "b. Systematically isolate hardware and software components" at bounding box center [396, 247] width 0 height 11
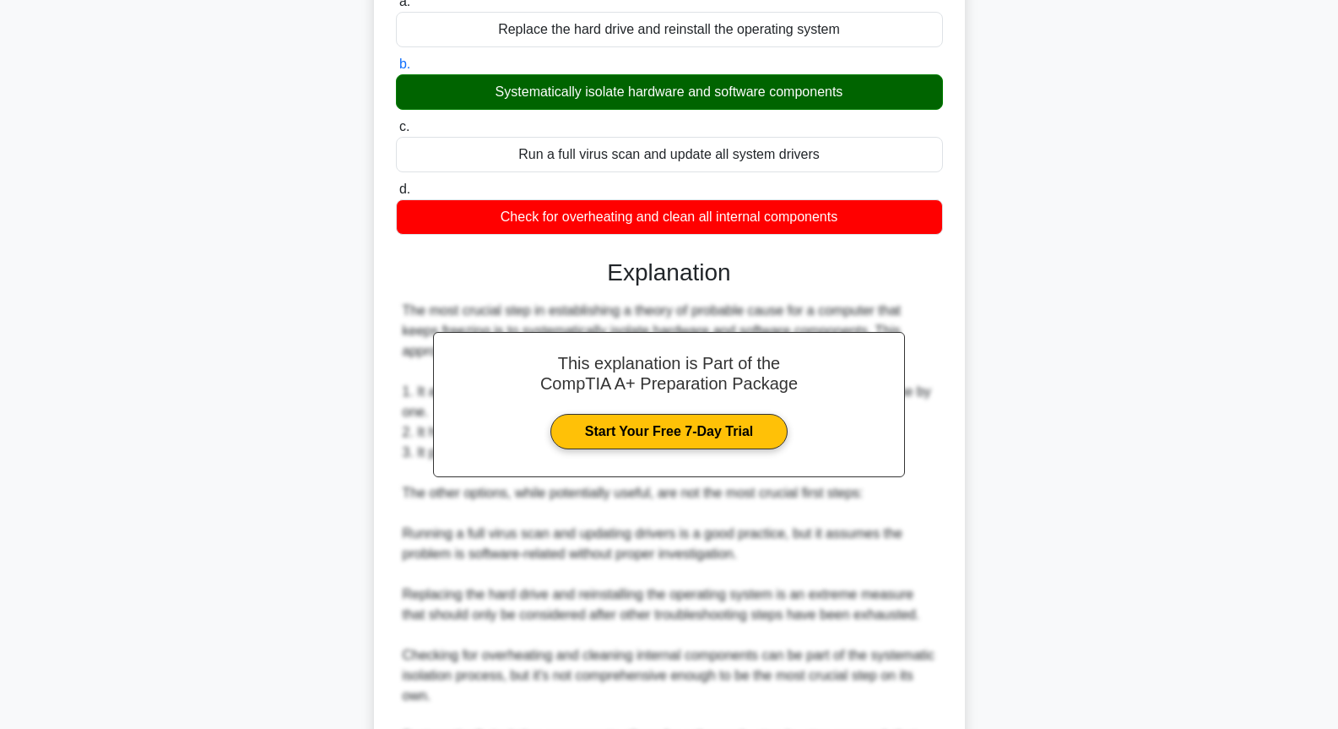
scroll to position [394, 0]
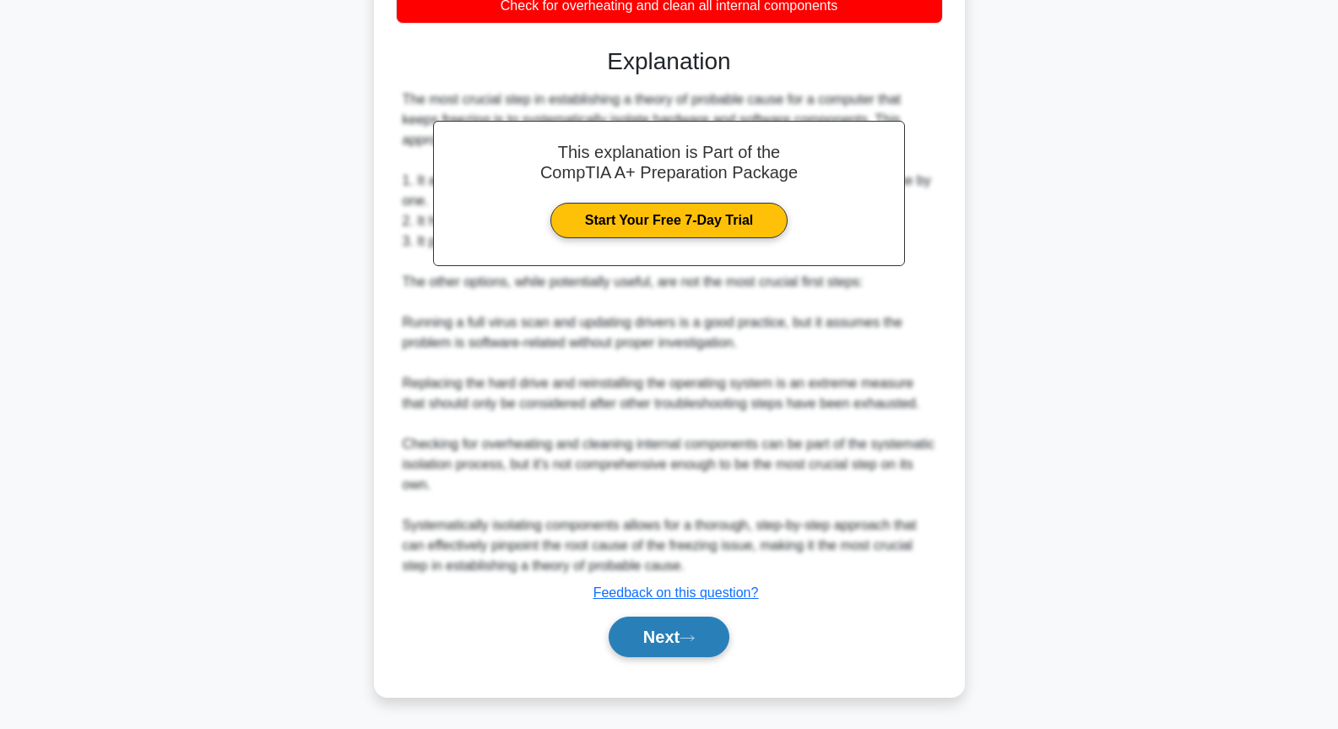
click at [667, 628] on button "Next" at bounding box center [669, 636] width 121 height 41
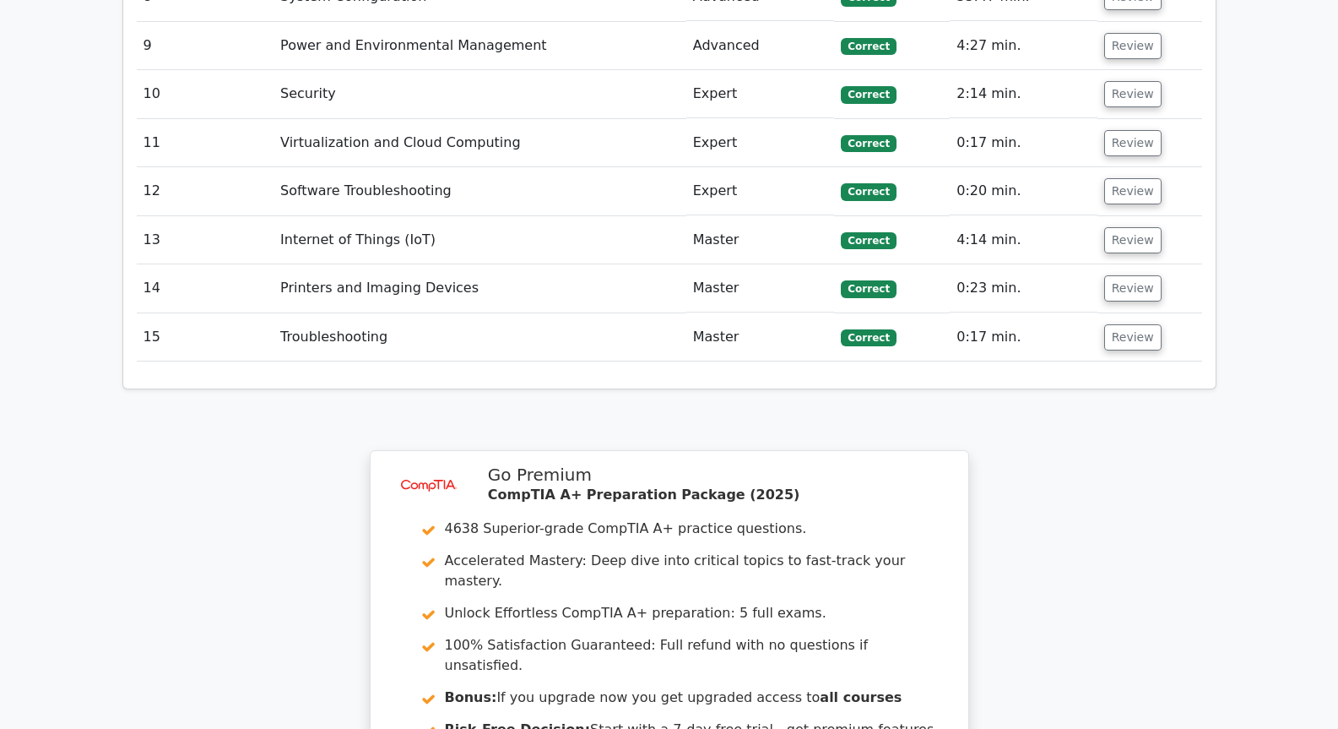
scroll to position [3241, 0]
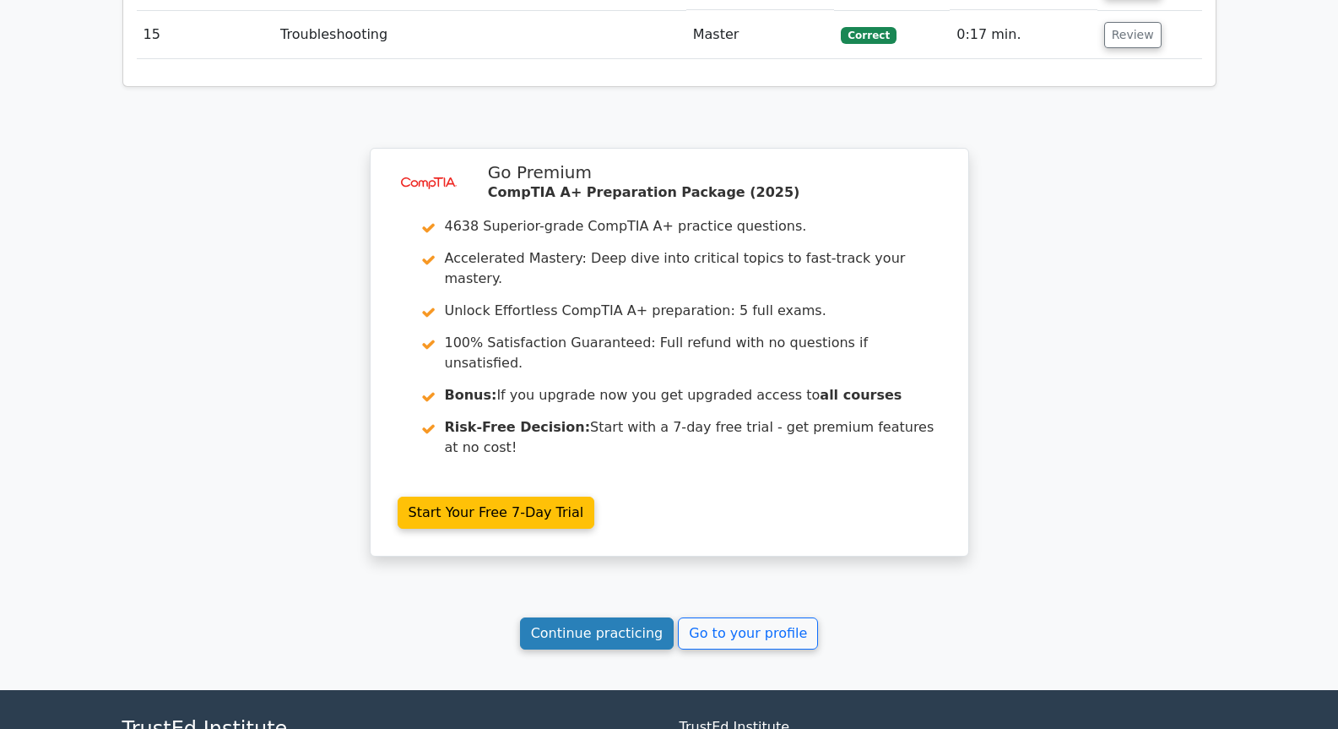
click at [638, 617] on link "Continue practicing" at bounding box center [597, 633] width 155 height 32
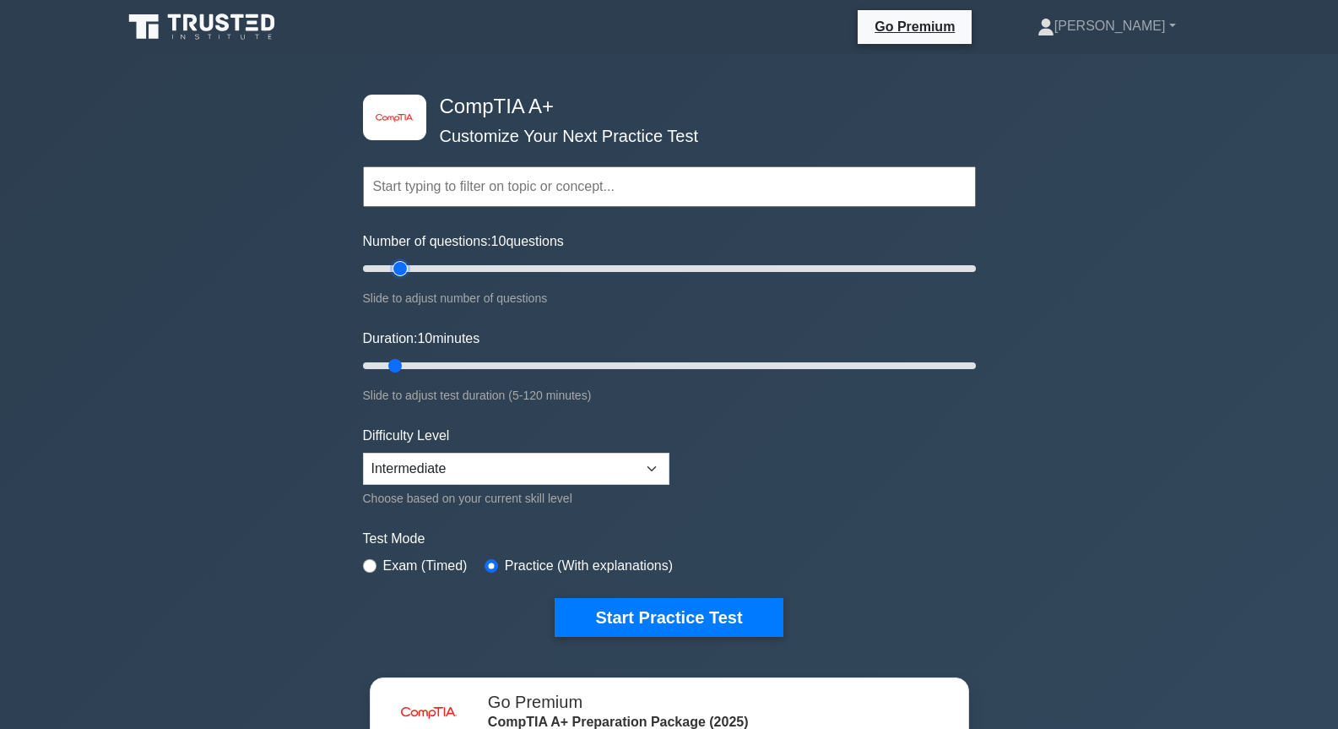
type input "15"
click at [399, 269] on input "Number of questions: 10 questions" at bounding box center [669, 268] width 613 height 20
drag, startPoint x: 504, startPoint y: 370, endPoint x: 1192, endPoint y: 394, distance: 688.6
type input "120"
click at [976, 376] on input "Duration: 120 minutes" at bounding box center [669, 366] width 613 height 20
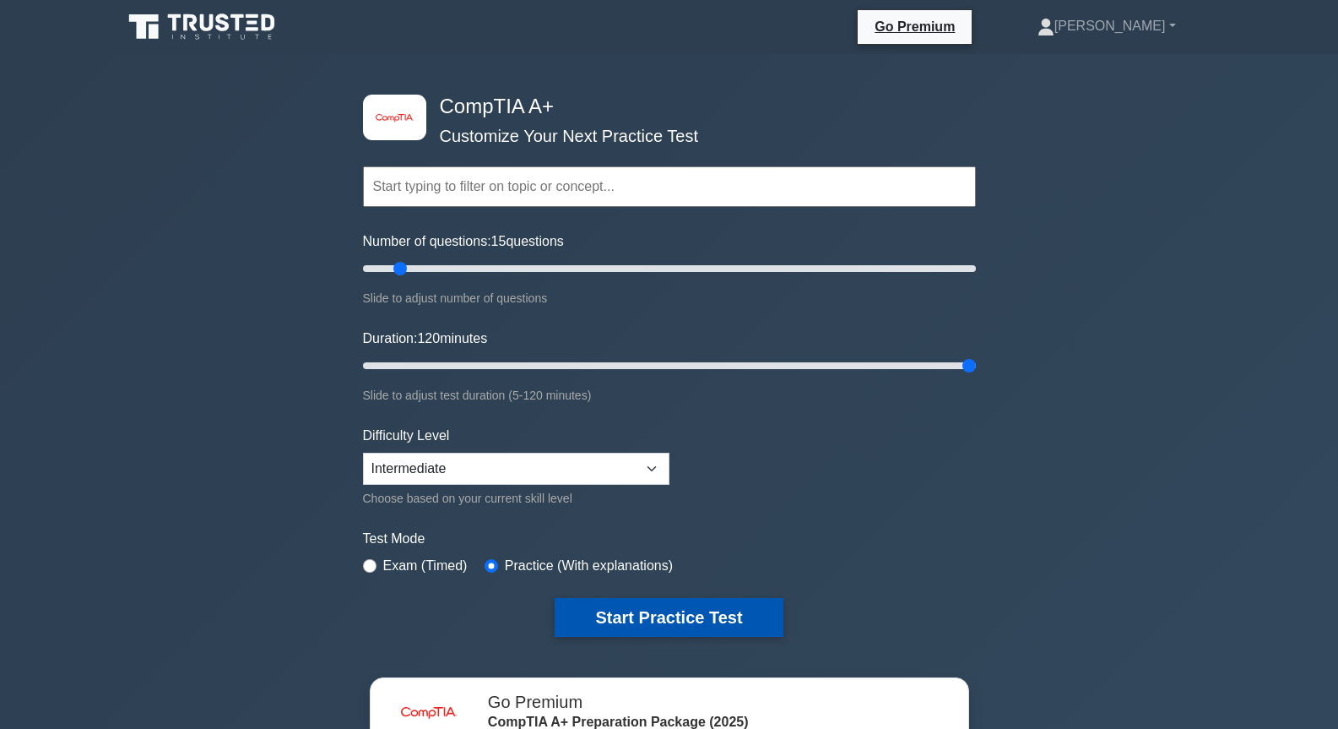
click at [717, 624] on button "Start Practice Test" at bounding box center [669, 617] width 228 height 39
